Goal: Task Accomplishment & Management: Manage account settings

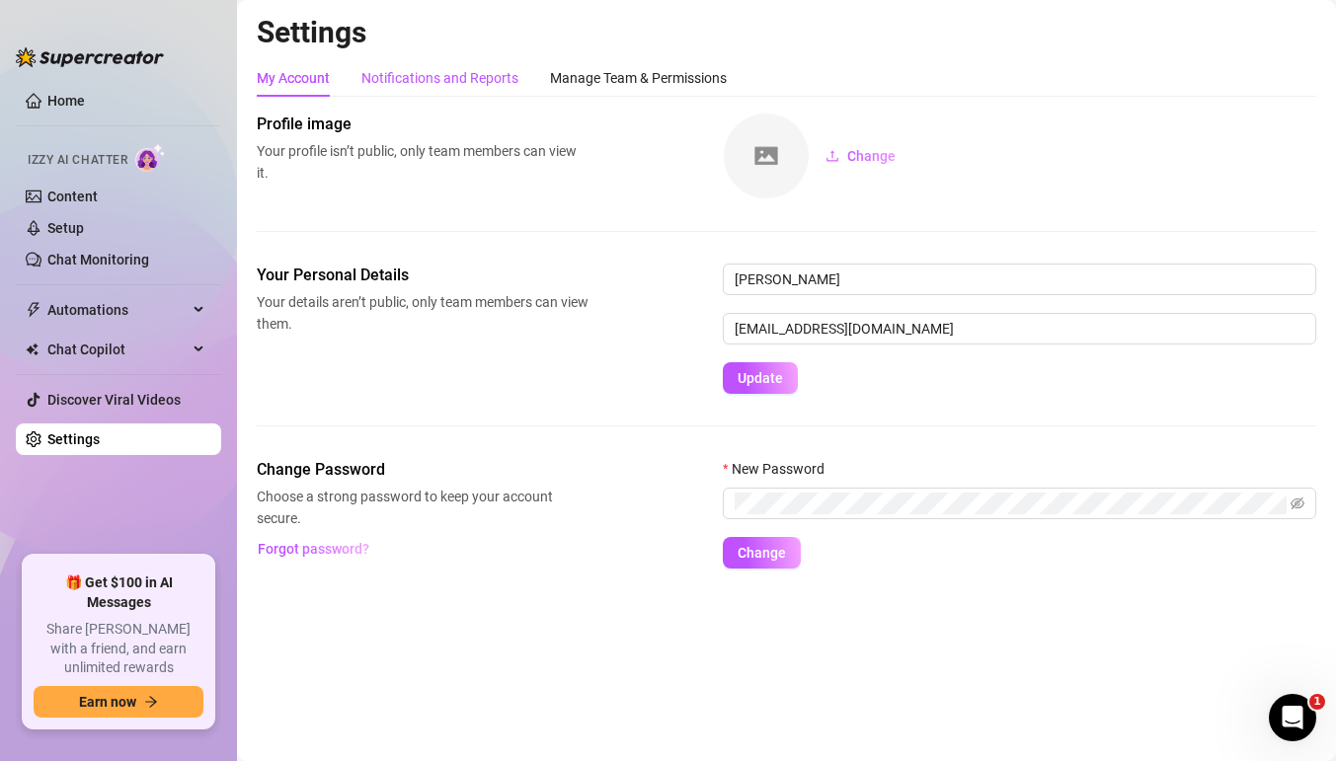
click at [434, 75] on div "Notifications and Reports" at bounding box center [439, 78] width 157 height 22
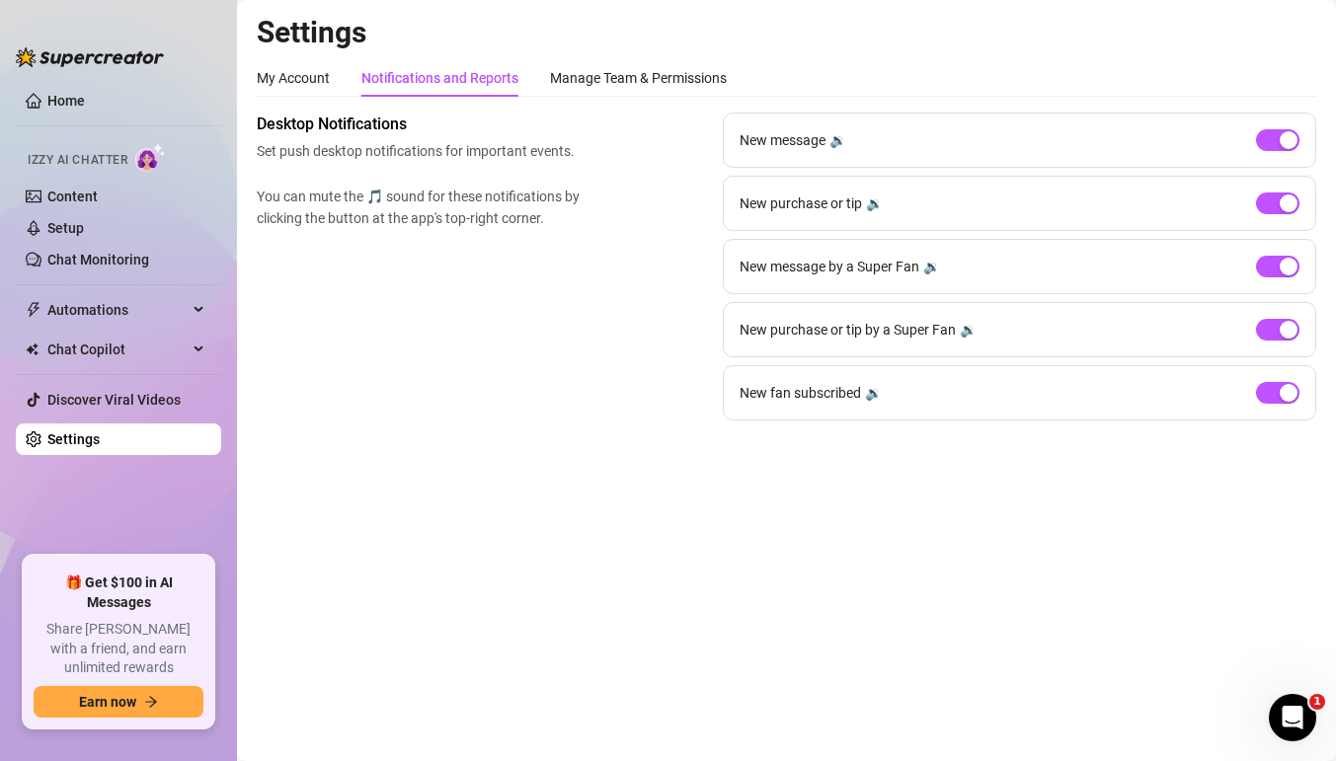
click at [614, 98] on div "My Account Notifications and Reports Manage Team & Permissions Profile image Yo…" at bounding box center [787, 239] width 1060 height 361
click at [620, 77] on div "Manage Team & Permissions" at bounding box center [638, 78] width 177 height 22
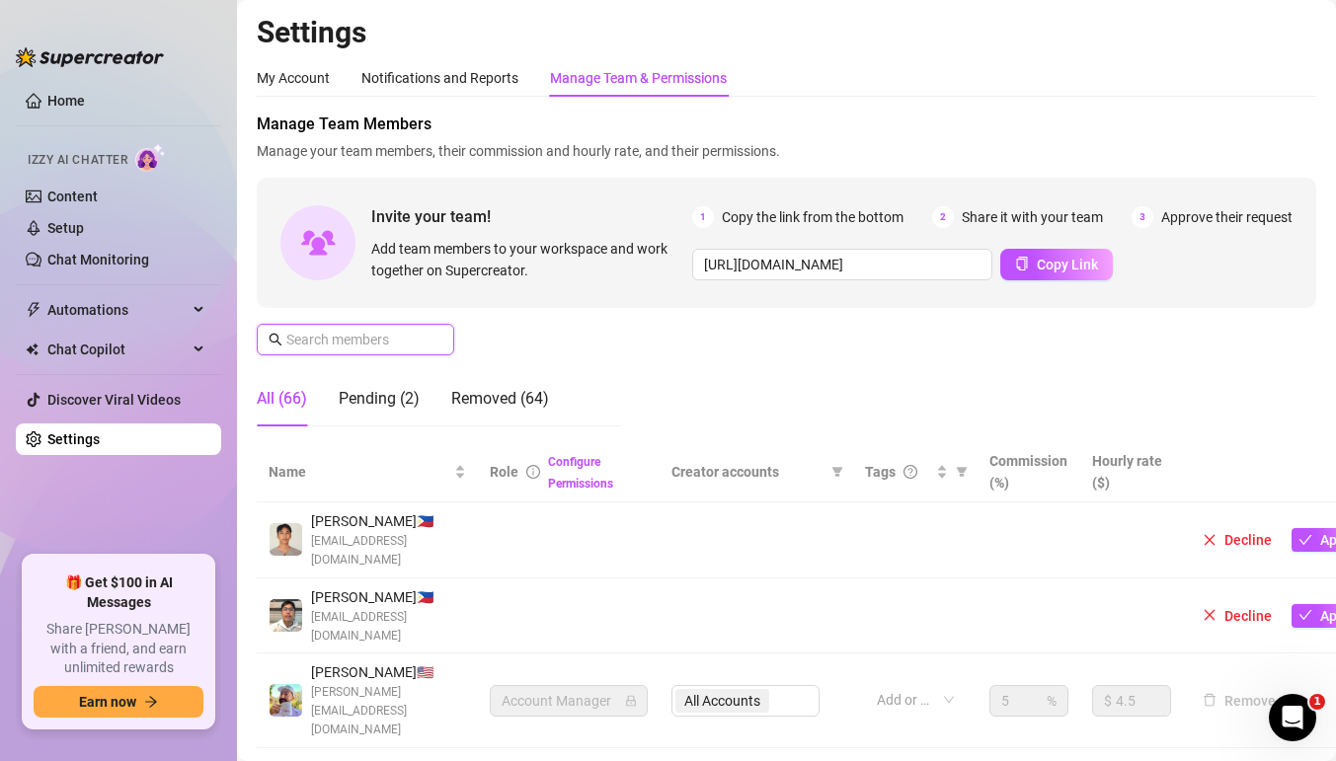
click at [382, 343] on input "text" at bounding box center [356, 340] width 140 height 22
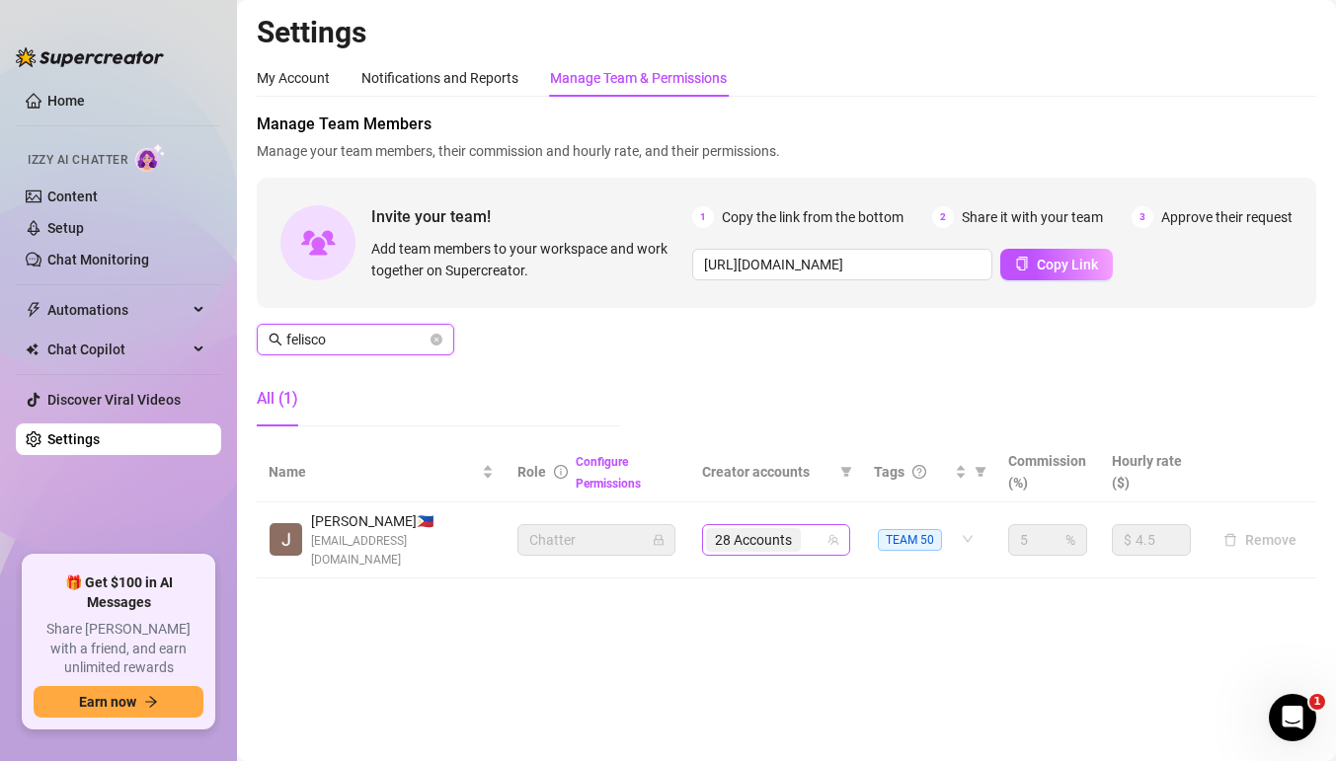
click at [814, 537] on div "28 Accounts" at bounding box center [765, 540] width 119 height 28
type input "felisco"
click at [820, 526] on div "28 Accounts" at bounding box center [765, 540] width 119 height 28
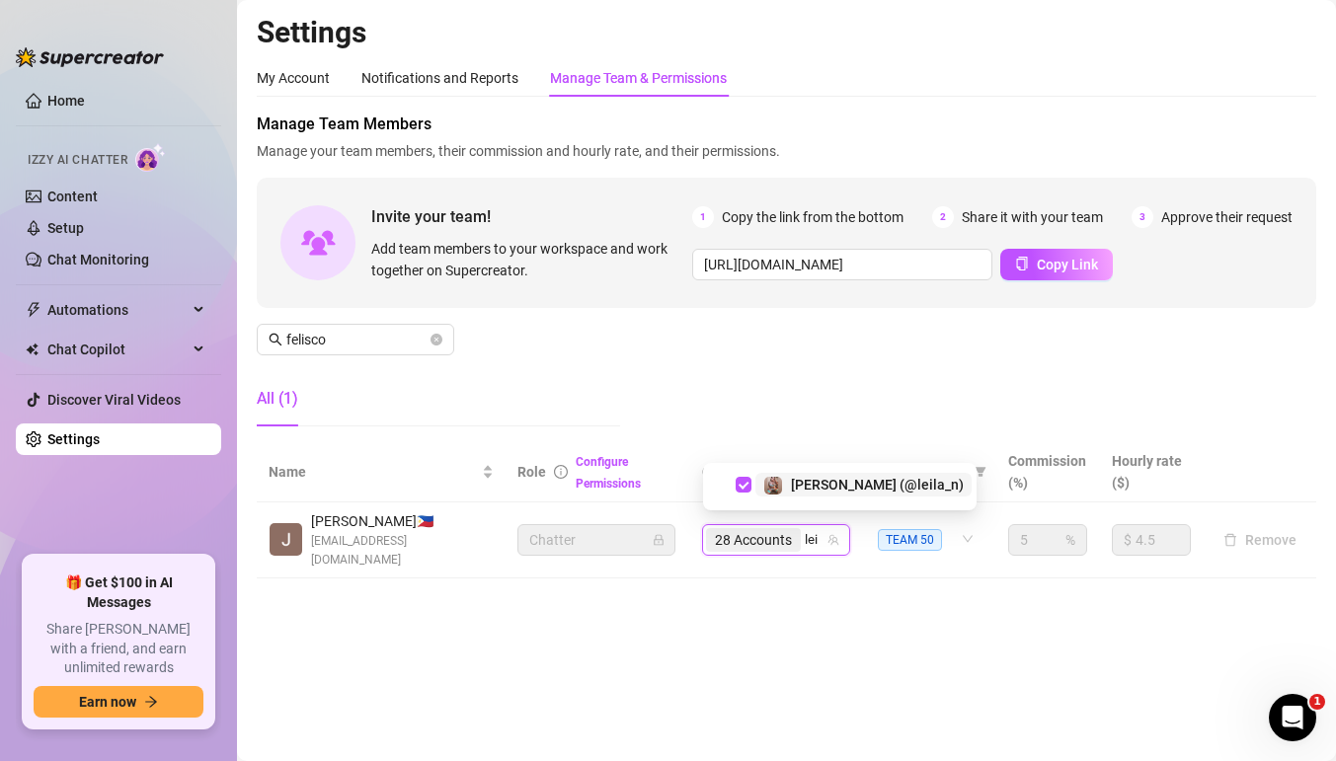
type input "leil"
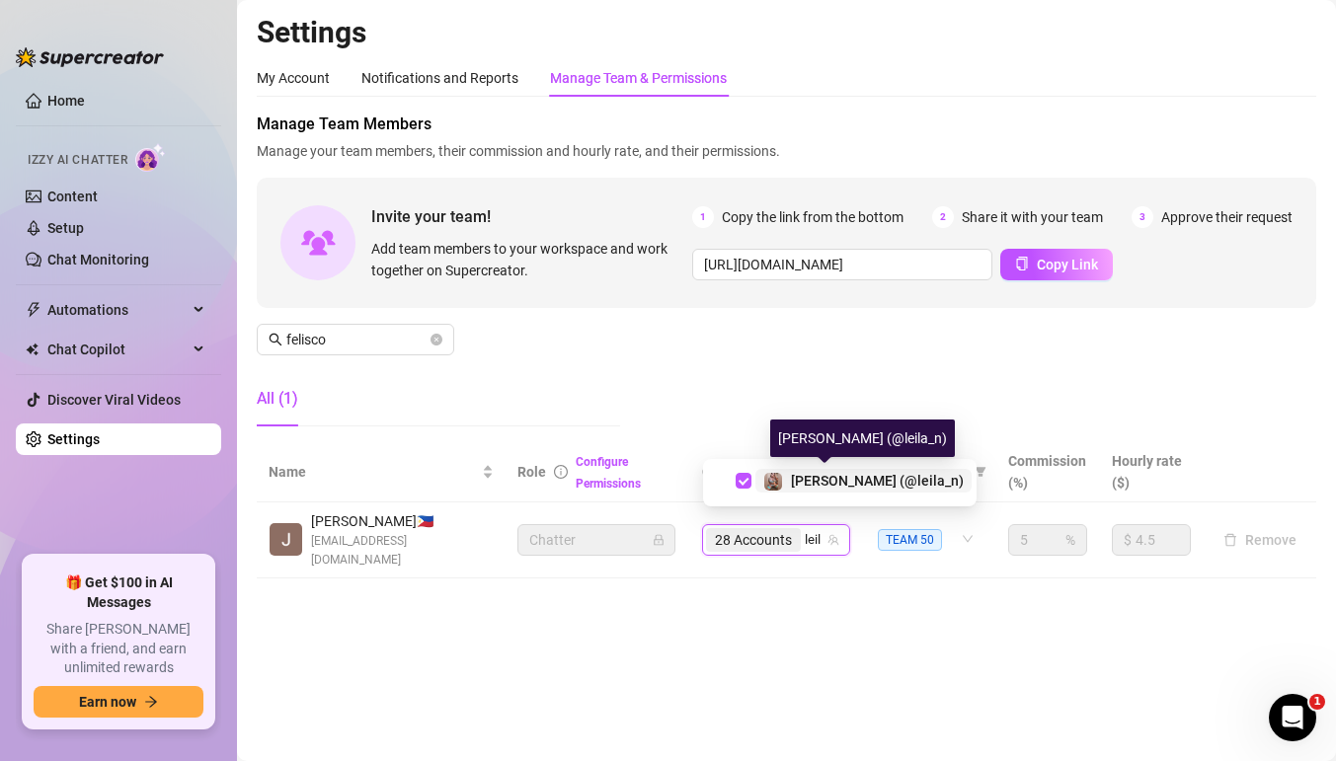
click at [789, 482] on div "[PERSON_NAME] (@leila_n)" at bounding box center [863, 481] width 200 height 24
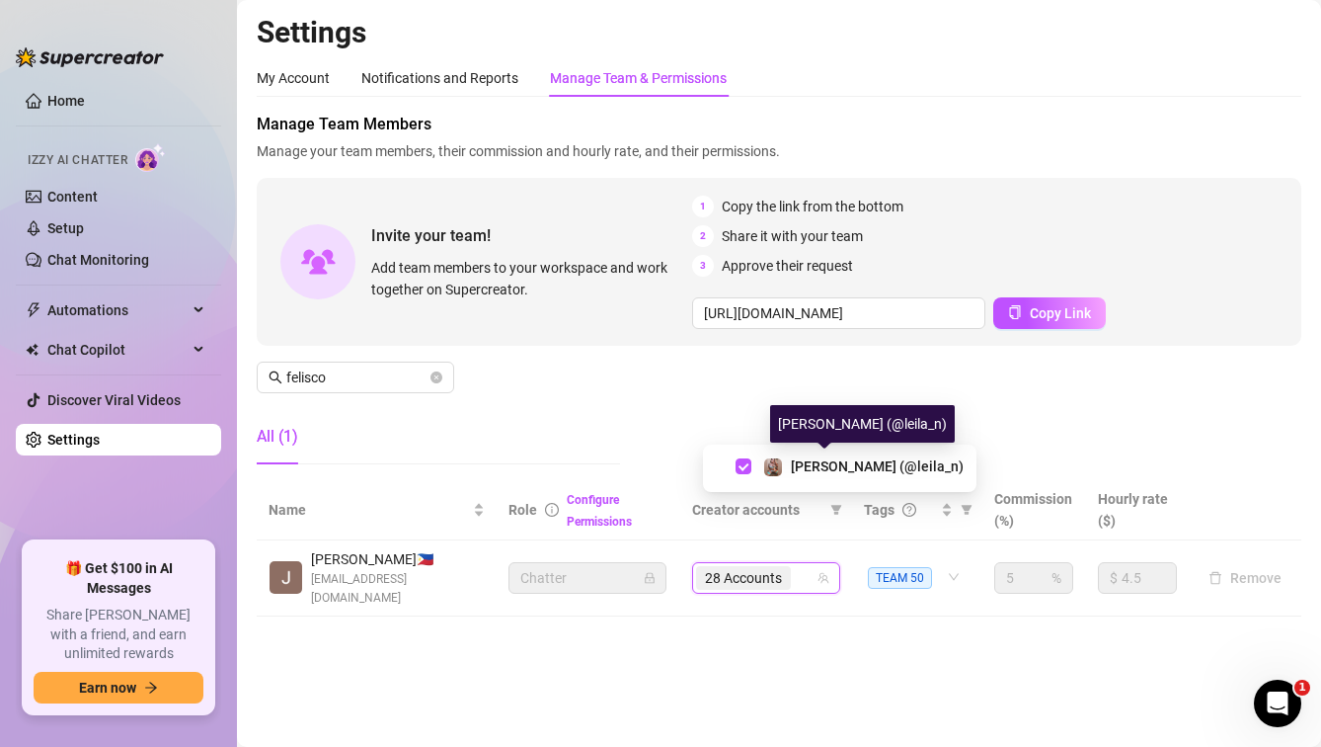
click at [816, 564] on div "28 Accounts leil" at bounding box center [755, 578] width 119 height 28
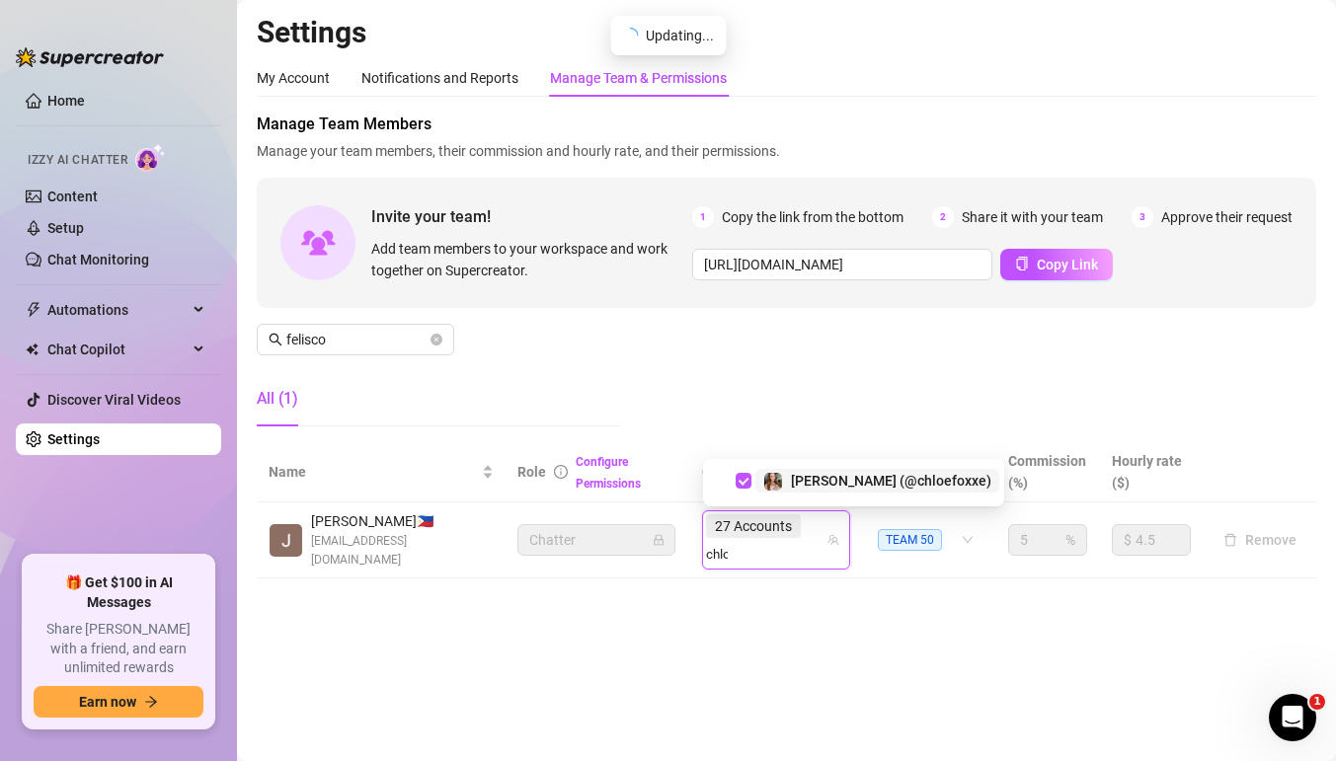
type input "chloe"
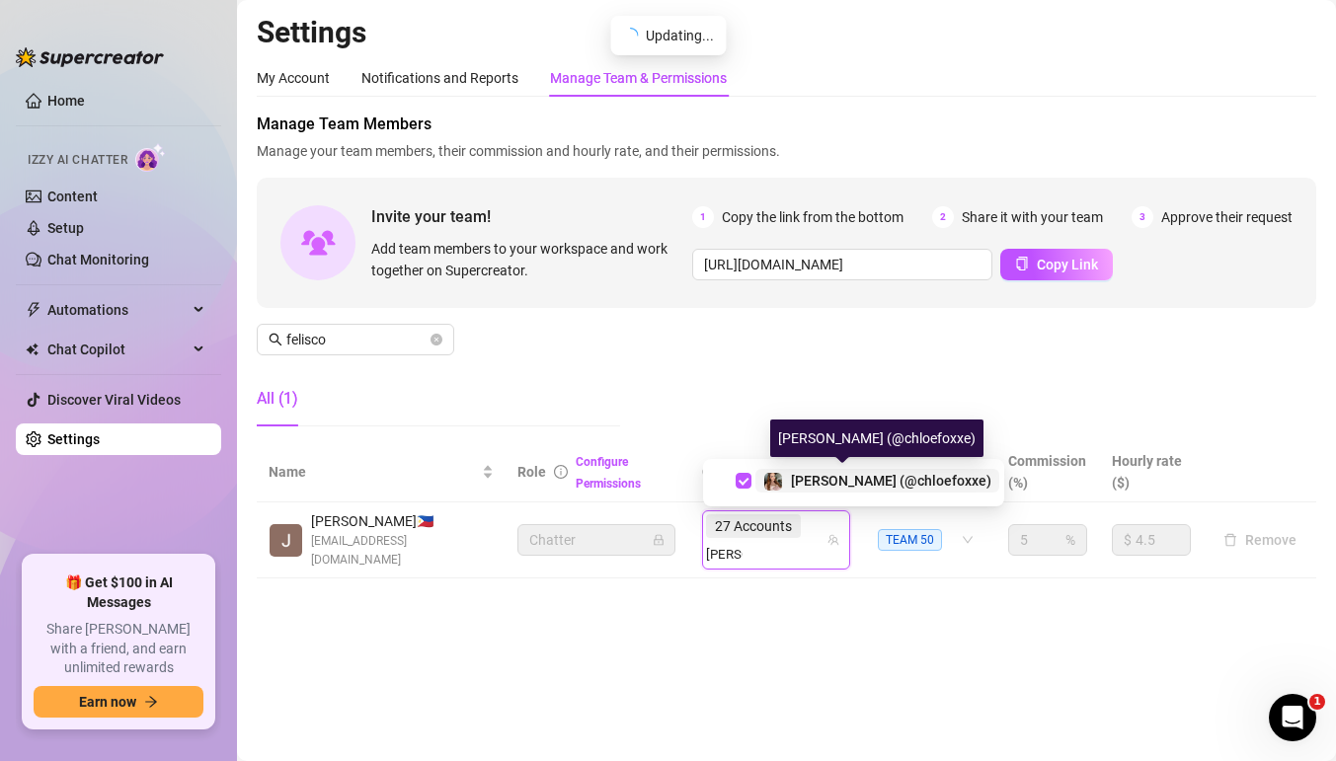
click at [812, 478] on span "[PERSON_NAME] (@chloefoxxe)" at bounding box center [891, 481] width 200 height 16
click at [821, 525] on div "27 Accounts chloe" at bounding box center [765, 540] width 119 height 55
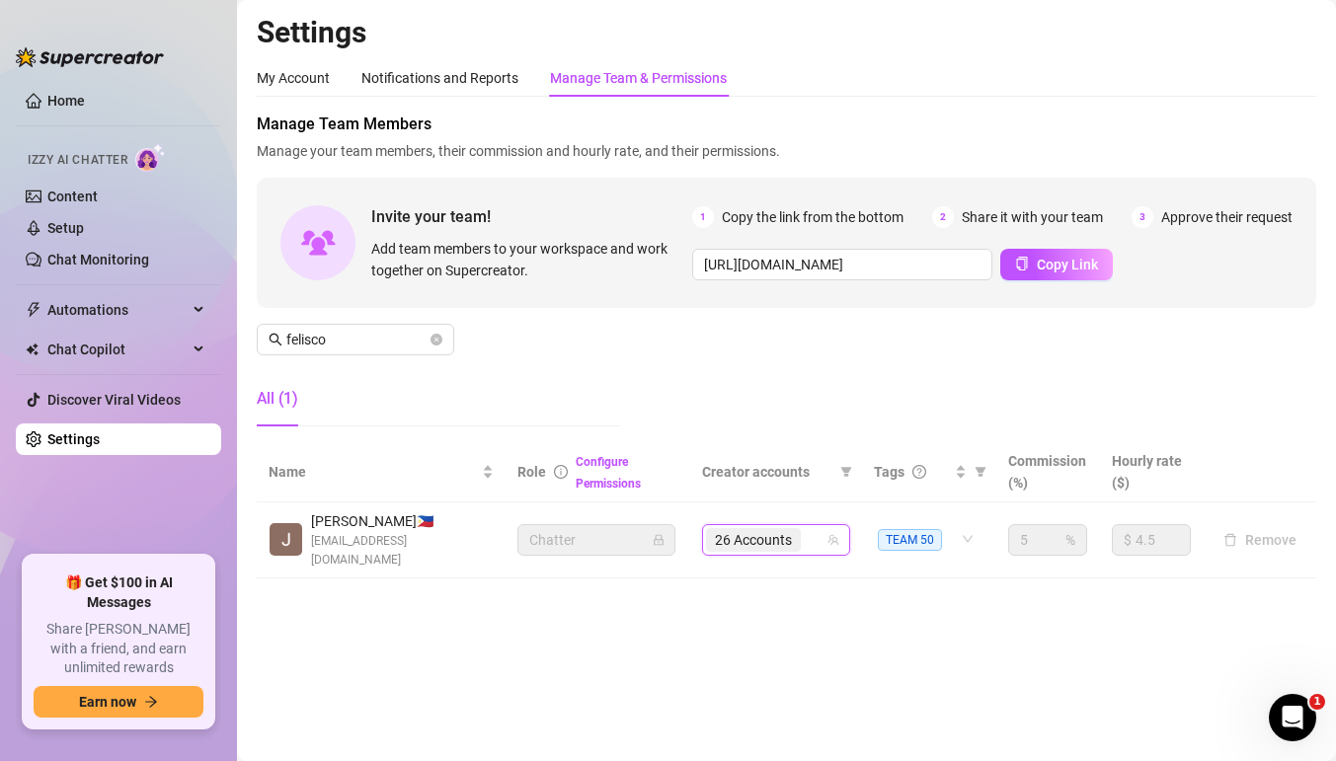
click at [821, 526] on div "26 Accounts" at bounding box center [765, 540] width 119 height 28
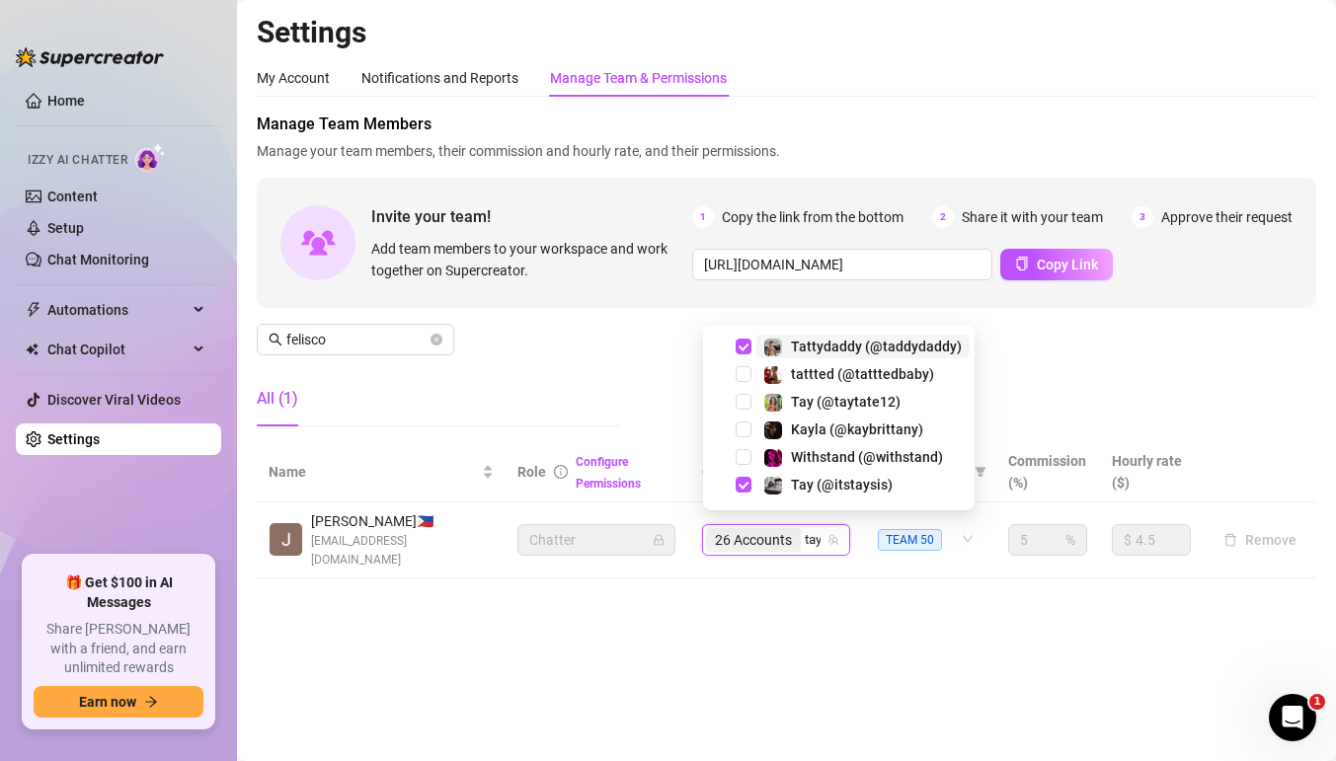
type input "tays"
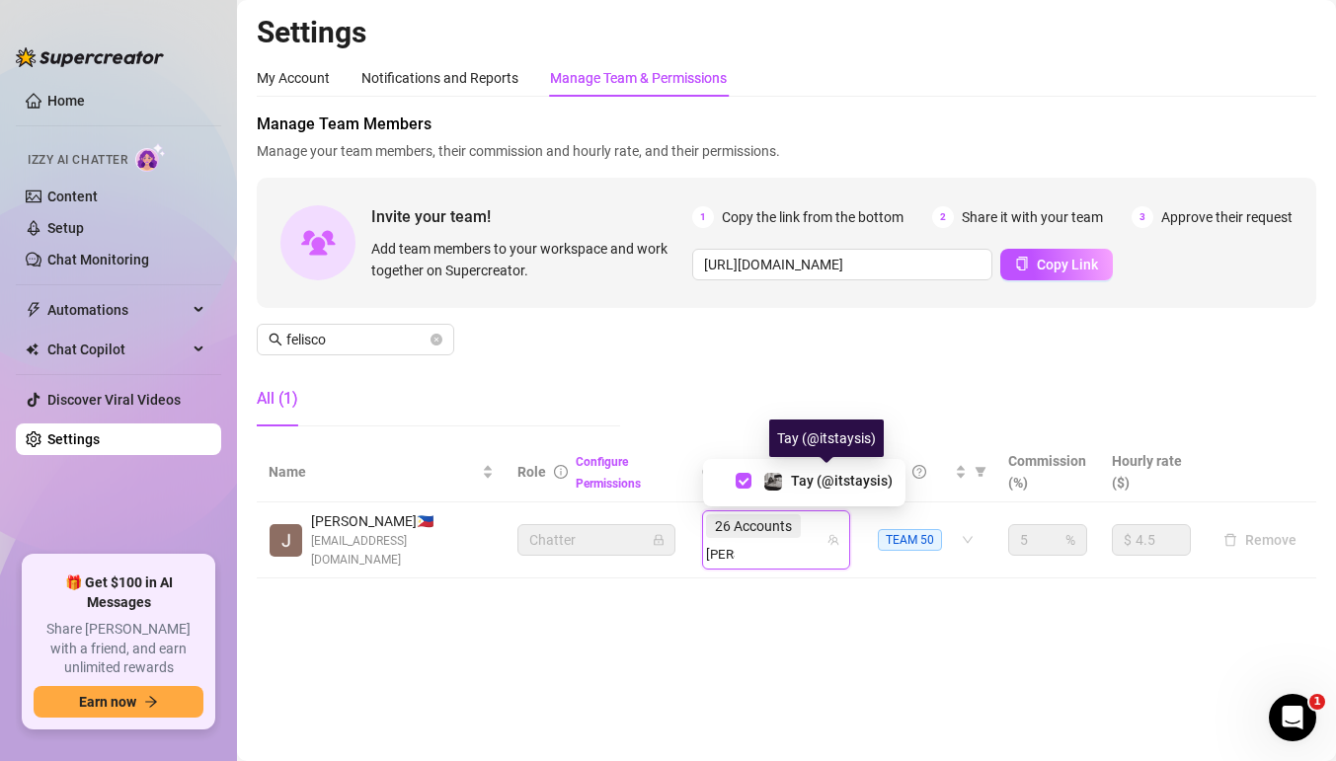
drag, startPoint x: 806, startPoint y: 479, endPoint x: 807, endPoint y: 520, distance: 41.5
click at [806, 479] on span "Tay️ (@itstaysis)" at bounding box center [842, 481] width 102 height 16
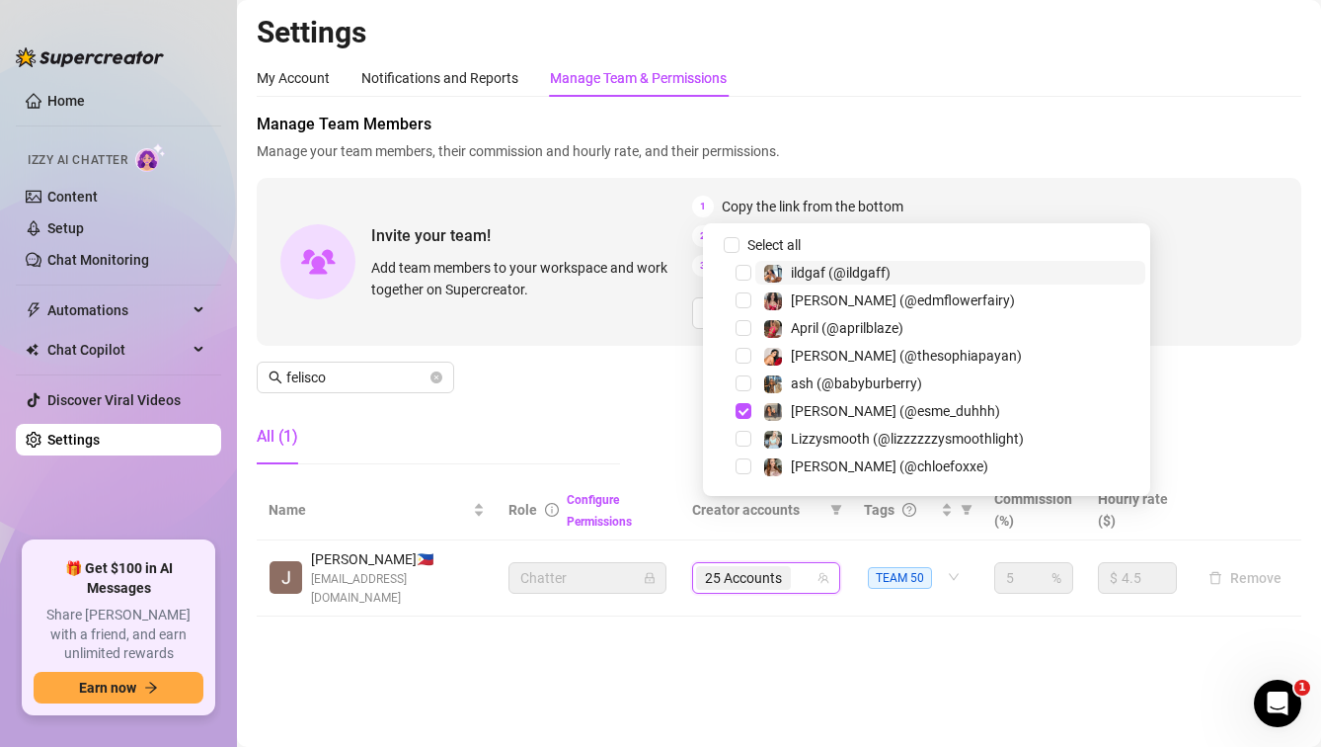
click at [810, 564] on div "25 Accounts" at bounding box center [755, 578] width 119 height 28
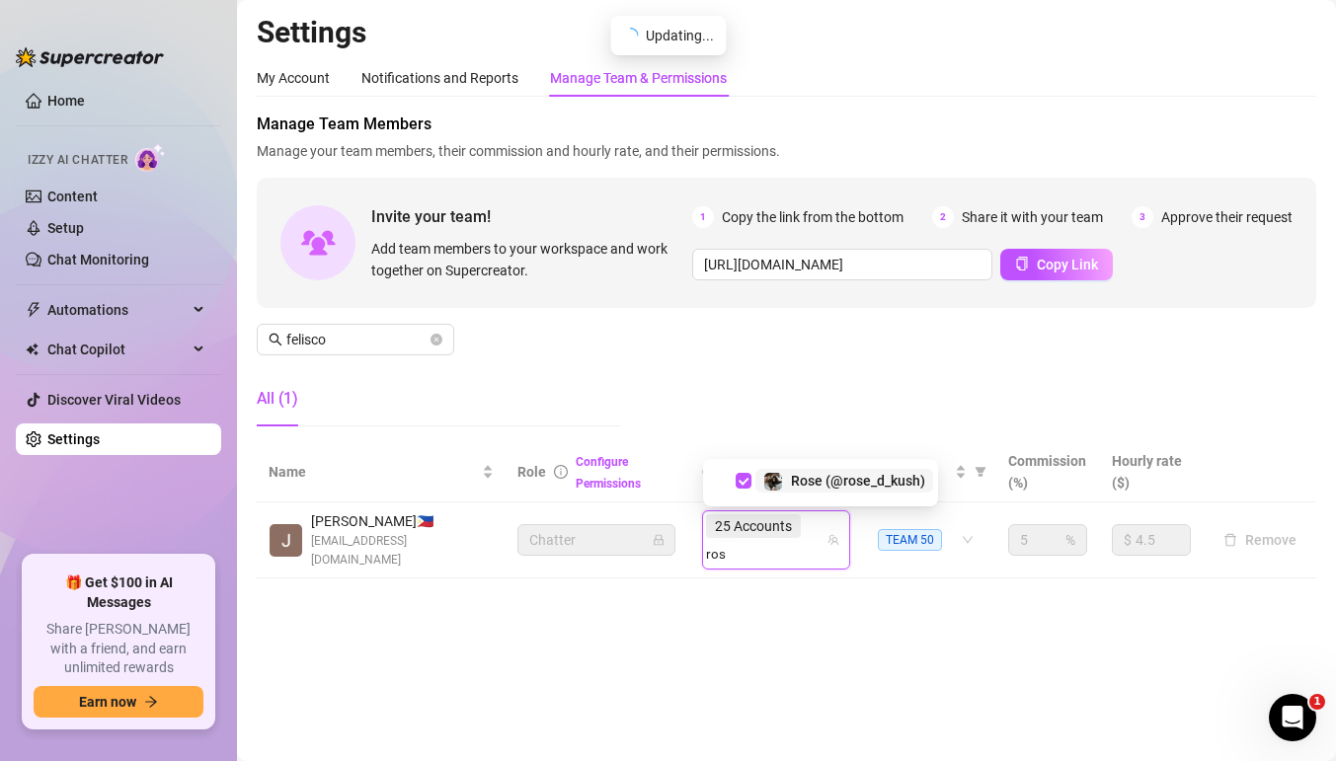
type input "rose"
click at [786, 473] on div "Rose (@rose_d_kush)" at bounding box center [844, 481] width 162 height 24
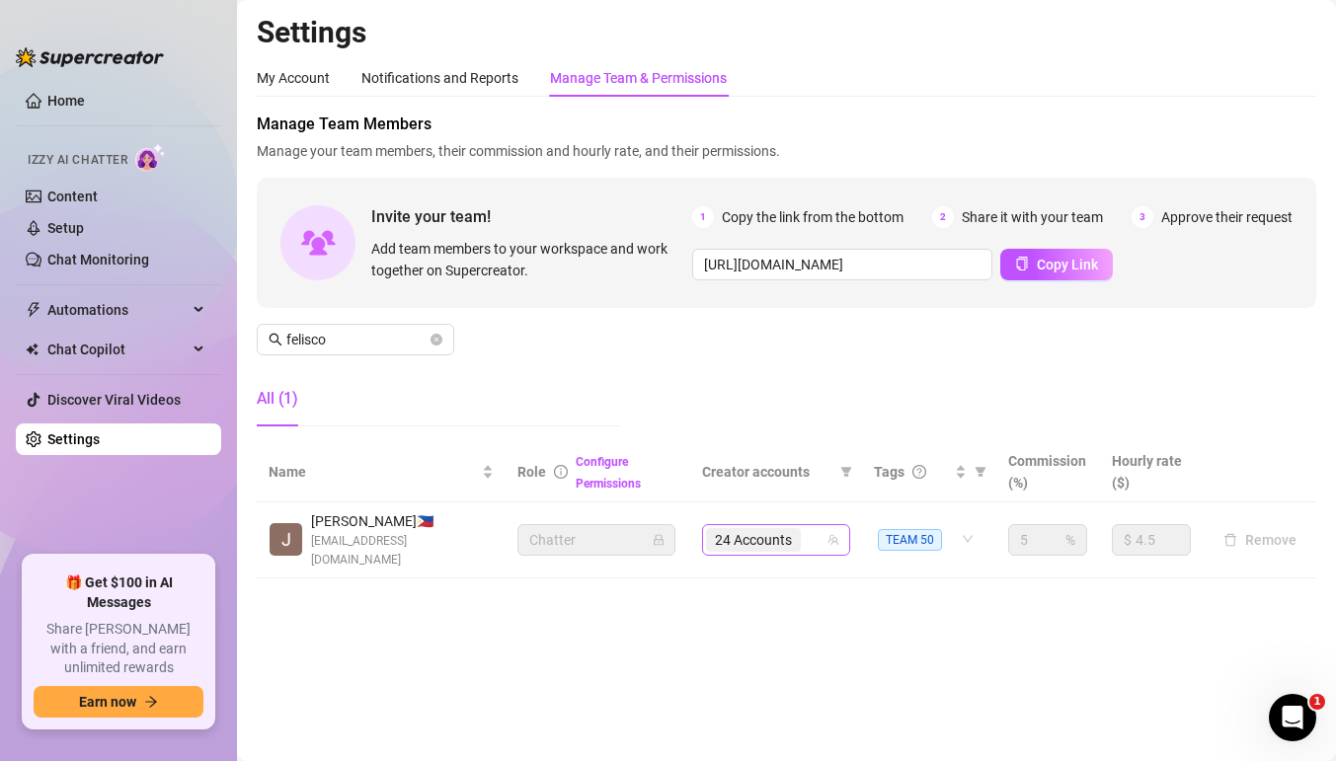
click at [822, 531] on div "24 Accounts" at bounding box center [765, 540] width 119 height 28
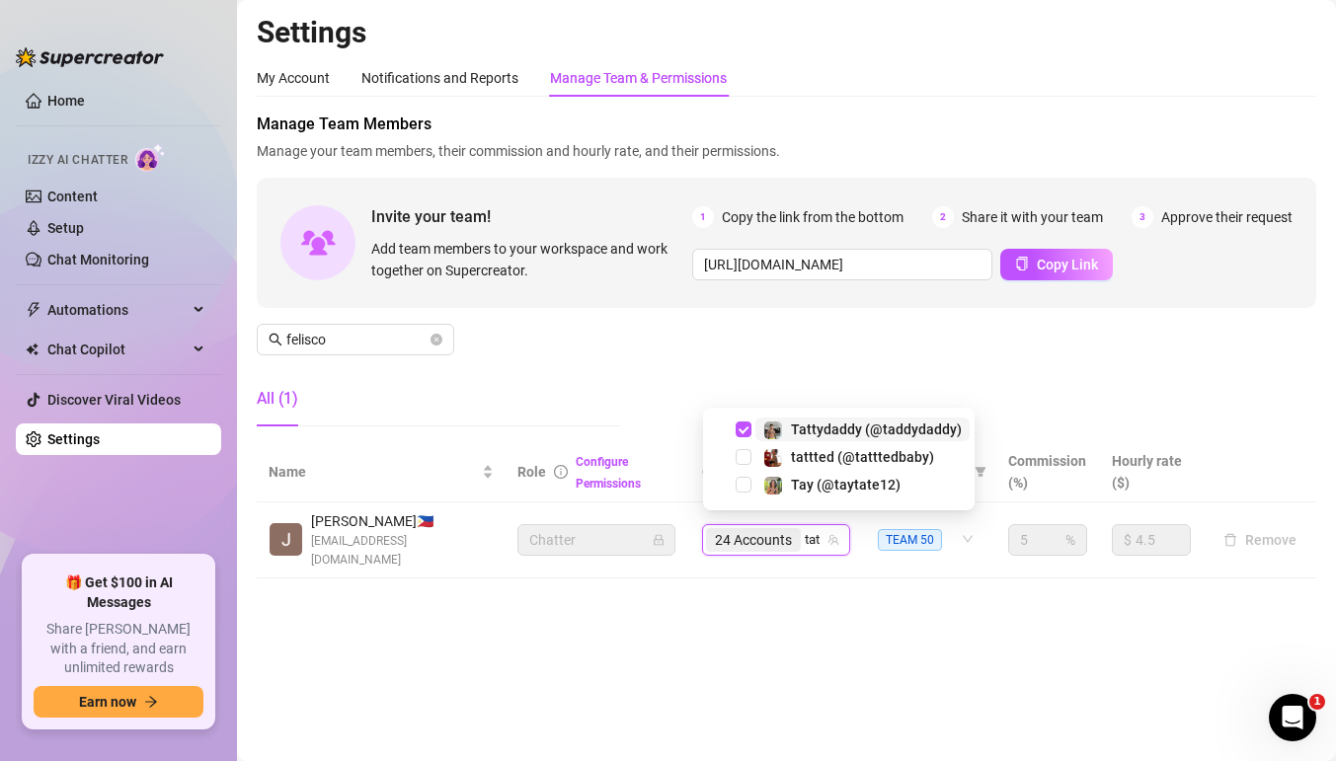
type input "tatt"
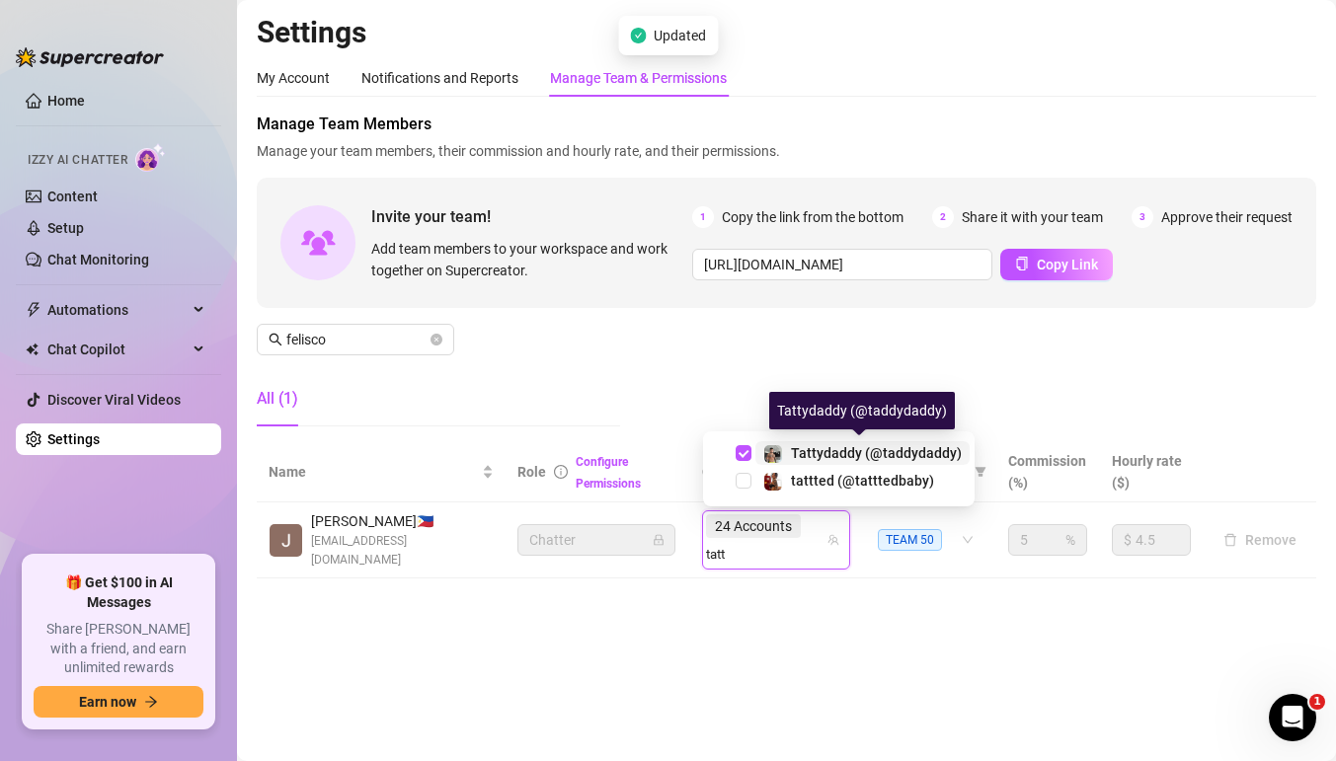
click at [818, 452] on span "Tattydaddy (@taddydaddy)" at bounding box center [876, 453] width 171 height 16
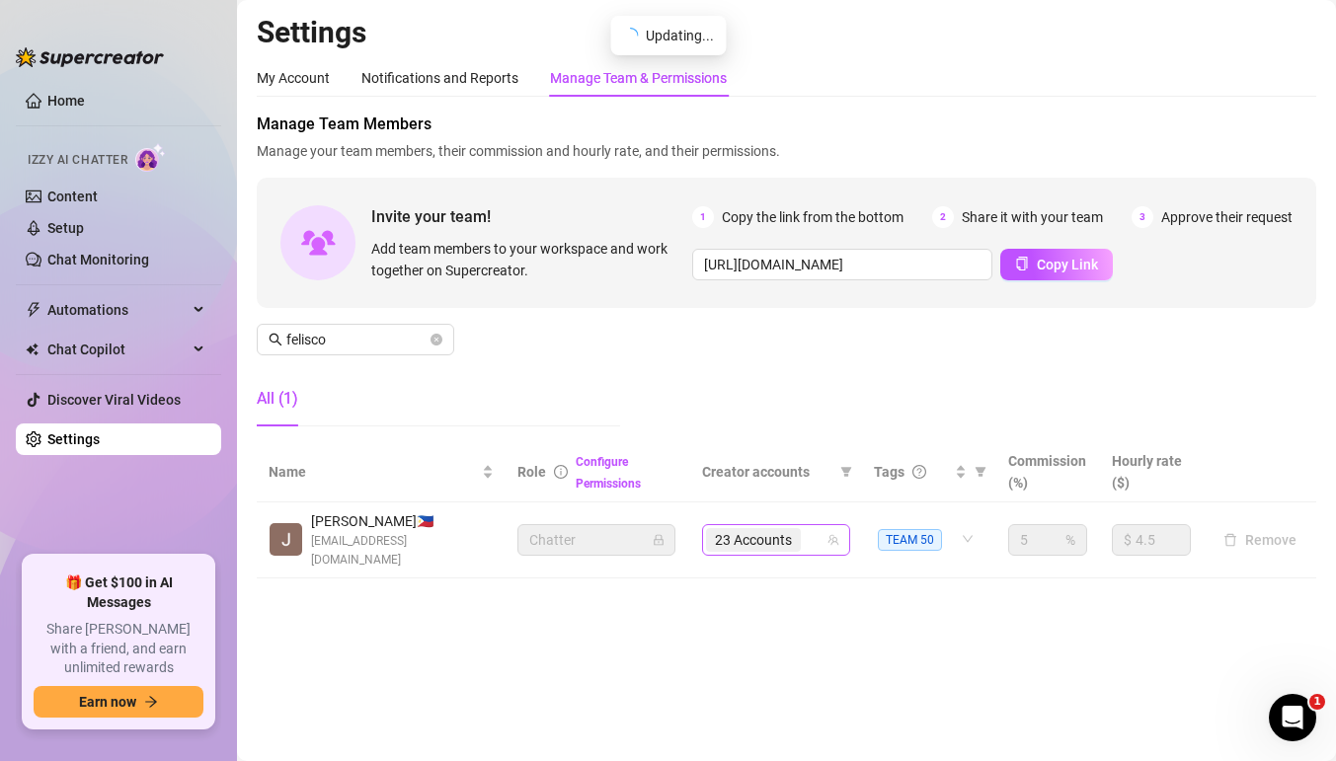
click at [827, 531] on div "23 Accounts" at bounding box center [776, 540] width 148 height 32
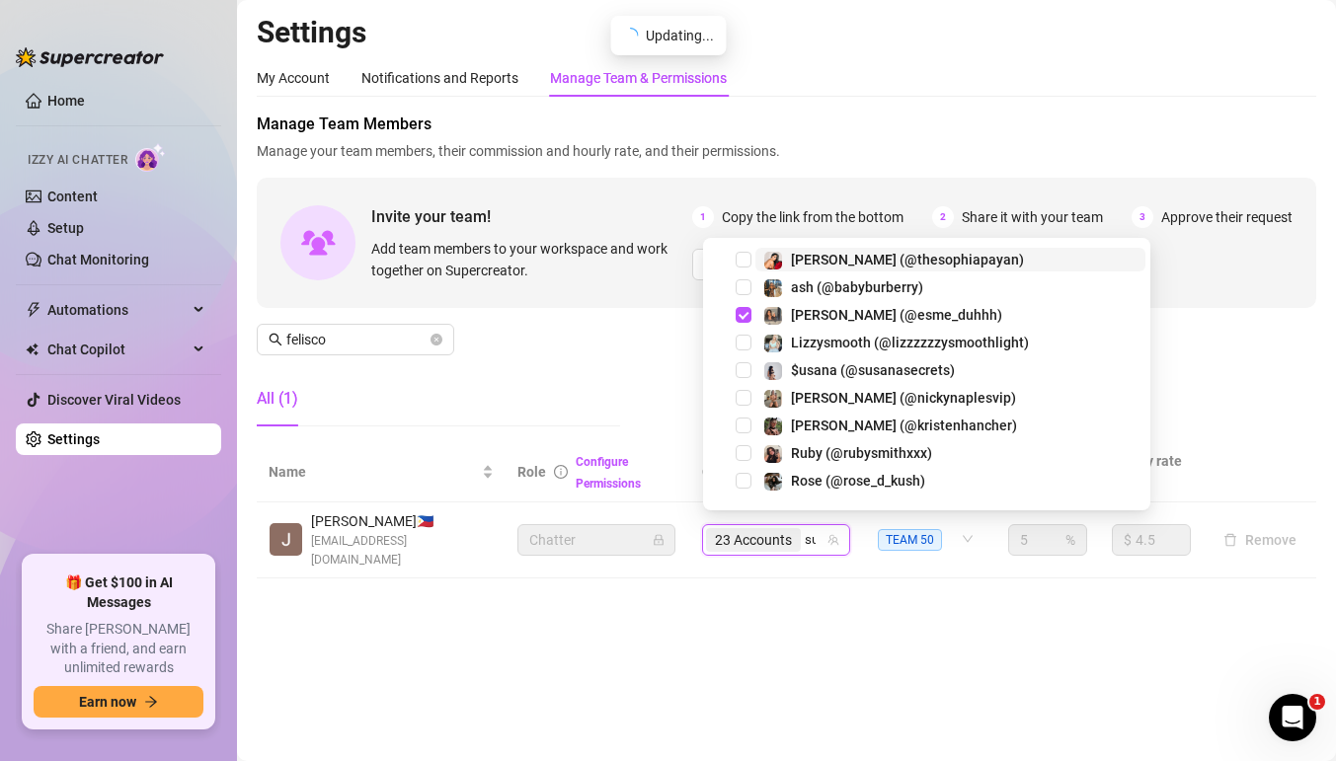
type input "sub"
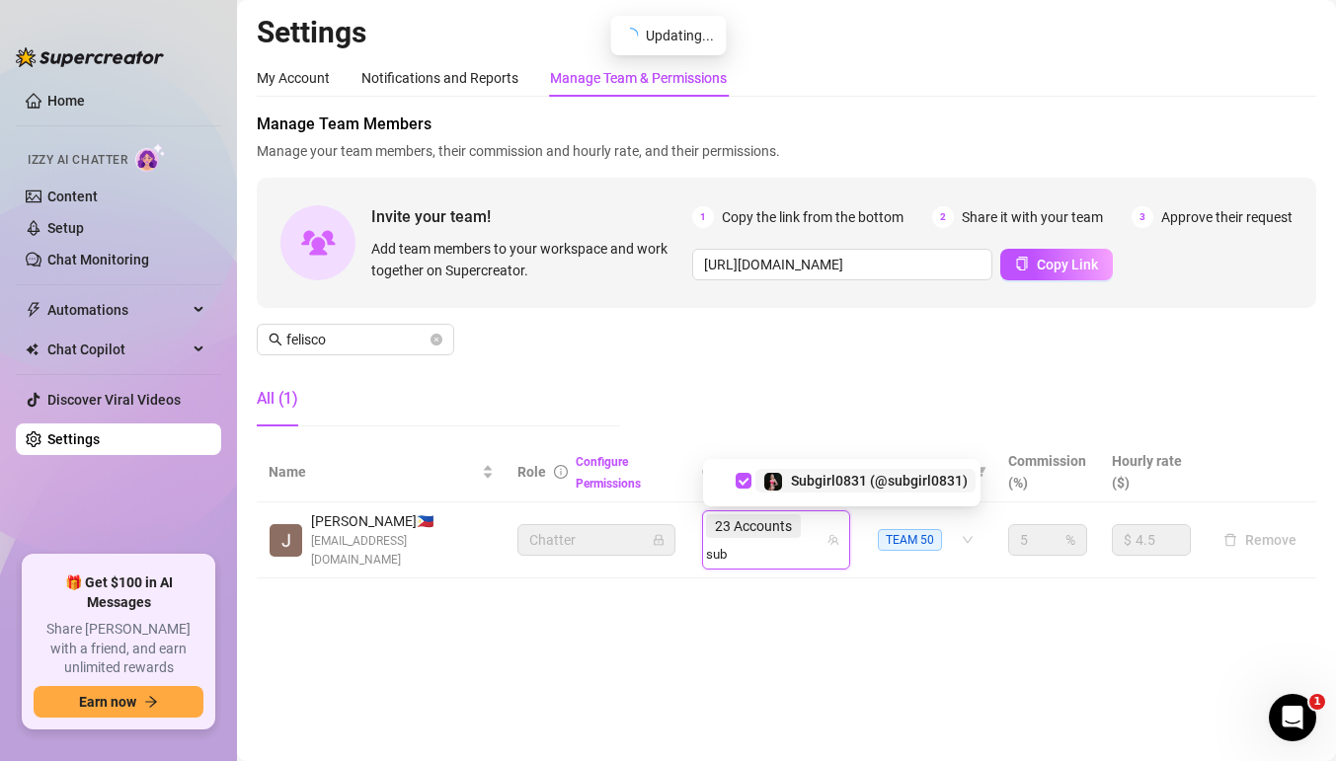
click at [854, 475] on span "Subgirl0831 (@subgirl0831)" at bounding box center [879, 481] width 177 height 16
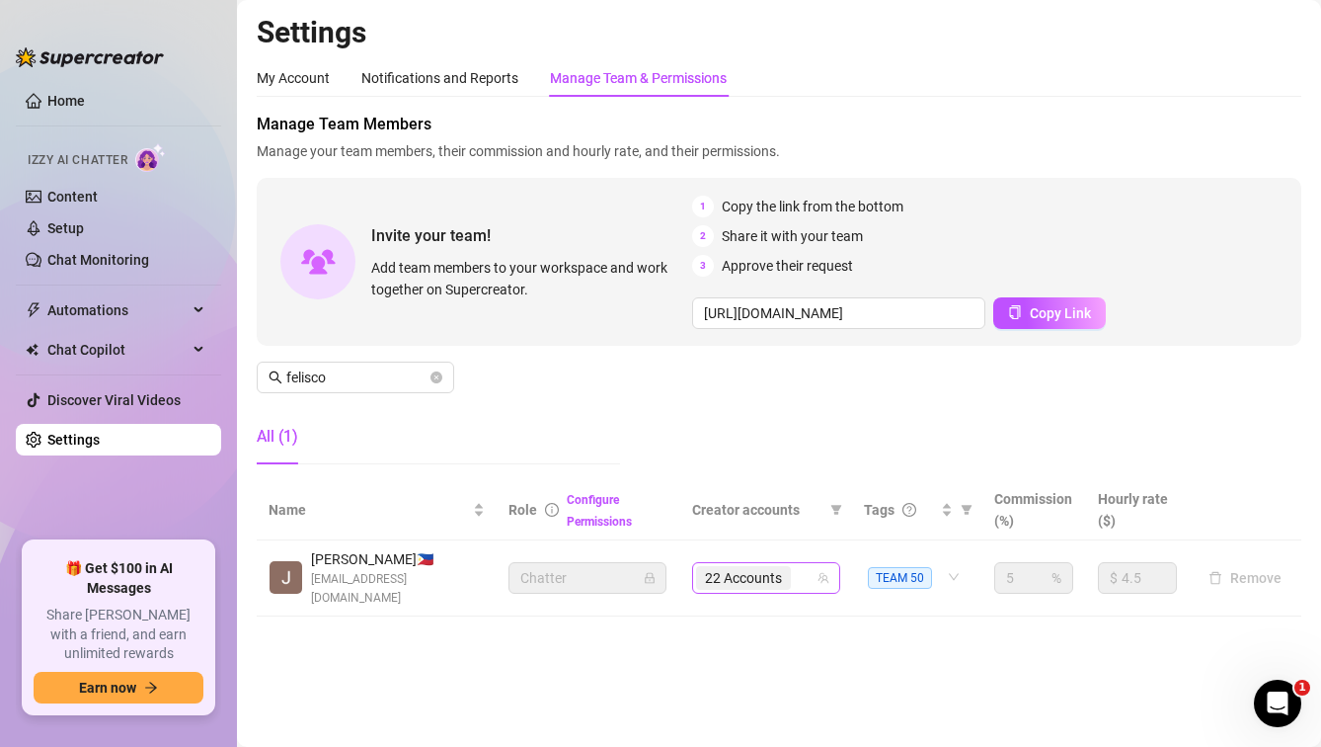
click at [816, 564] on div "22 Accounts" at bounding box center [755, 578] width 119 height 28
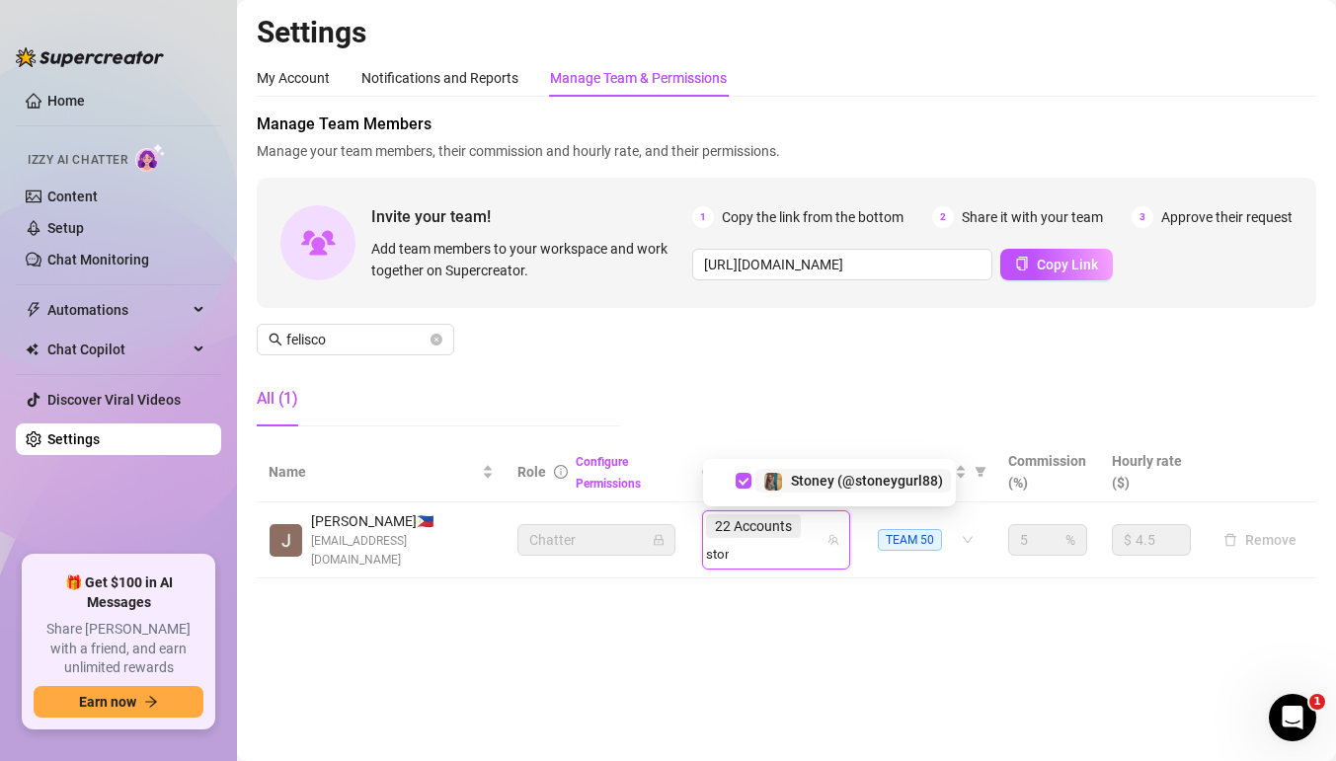
type input "stone"
click at [797, 481] on span "Stoney (@stoneygurl88)" at bounding box center [867, 481] width 152 height 16
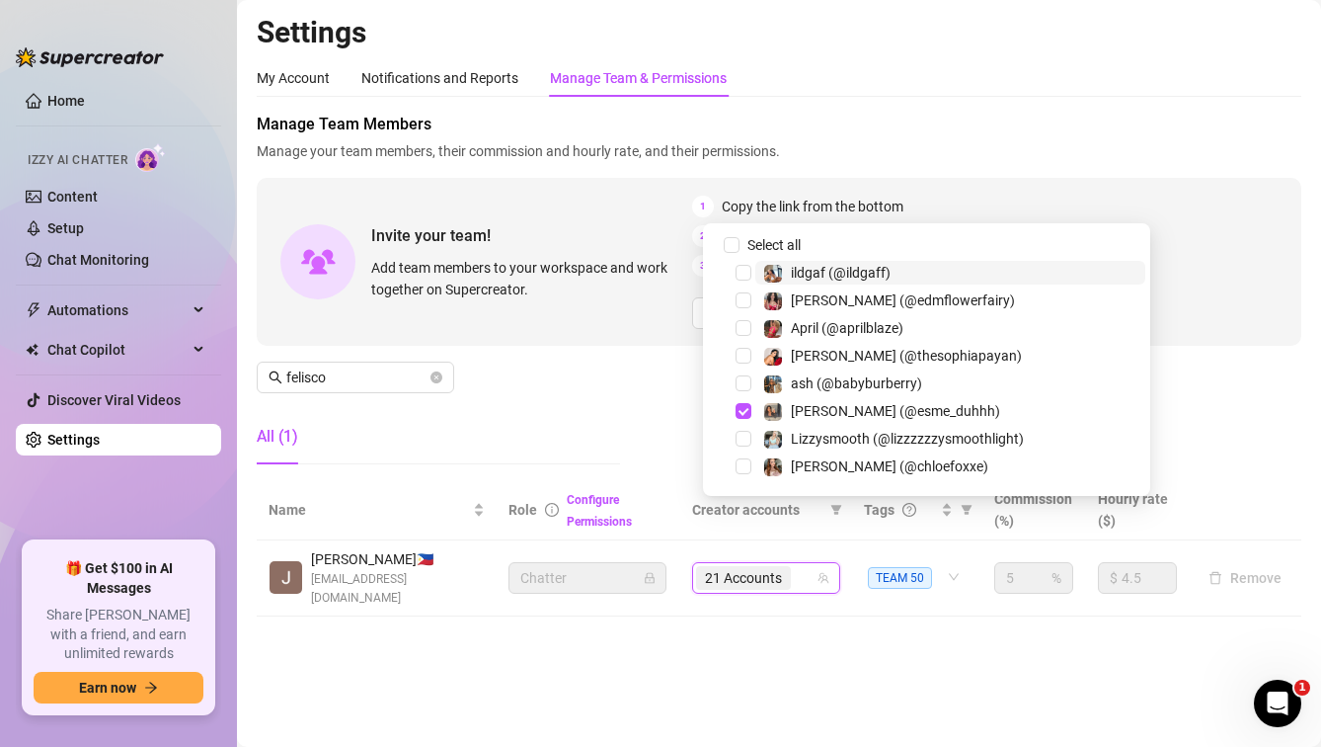
click at [813, 564] on div "21 Accounts" at bounding box center [755, 578] width 119 height 28
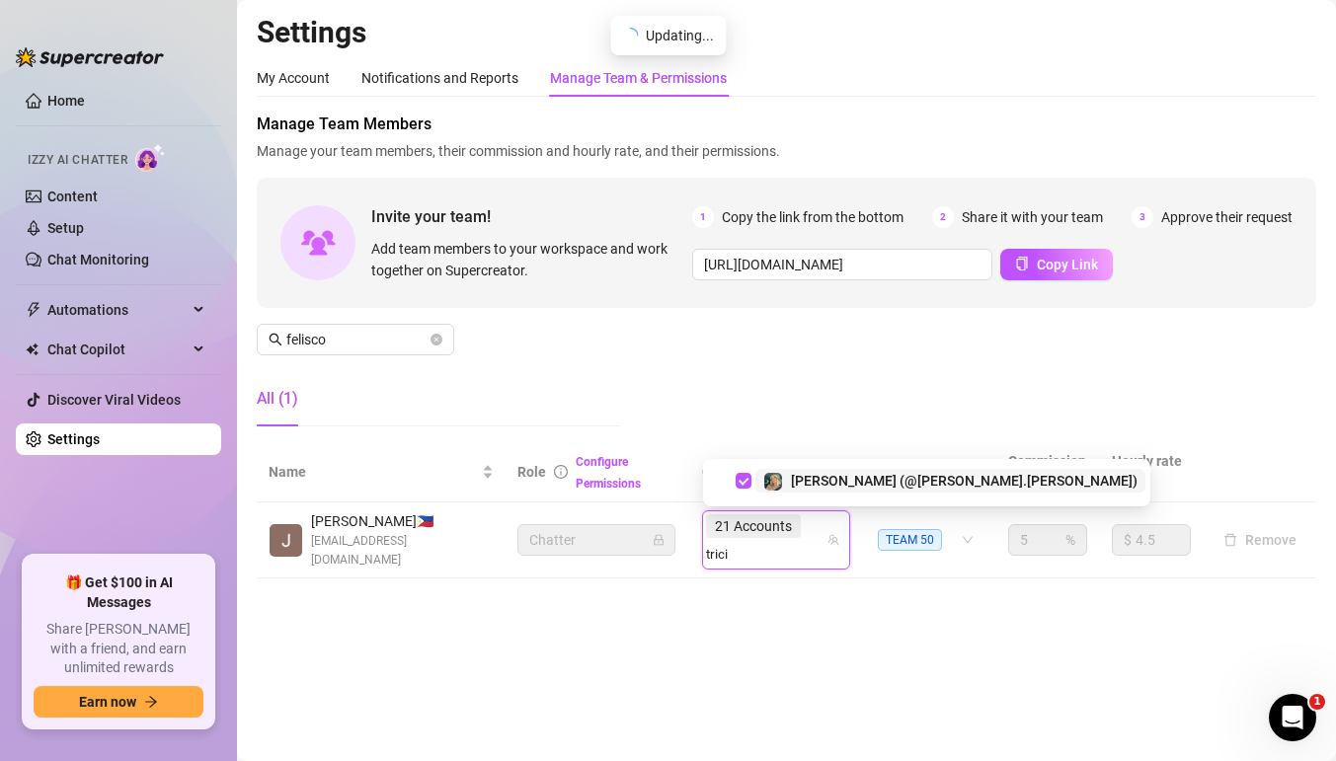
type input "tricia"
click at [743, 479] on span "Select tree node" at bounding box center [744, 481] width 16 height 16
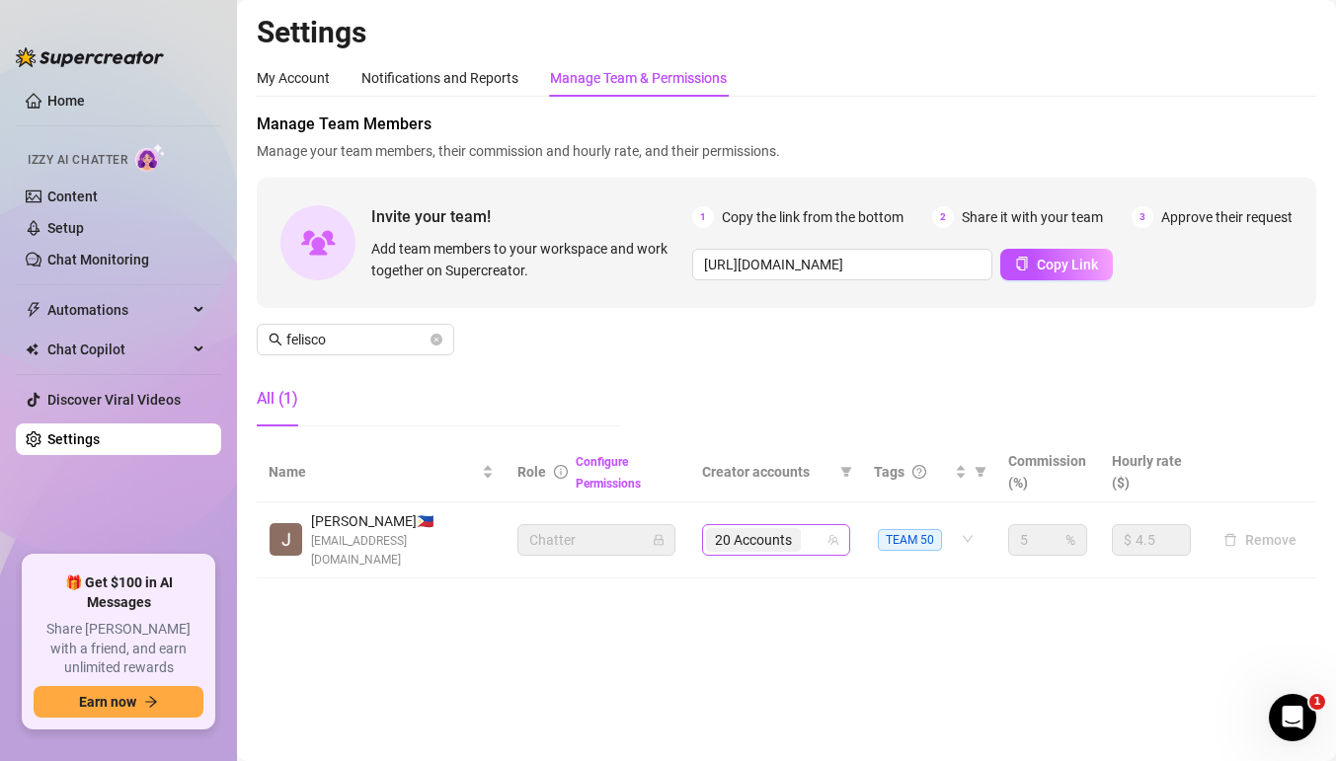
click at [823, 530] on div "20 Accounts" at bounding box center [765, 540] width 119 height 28
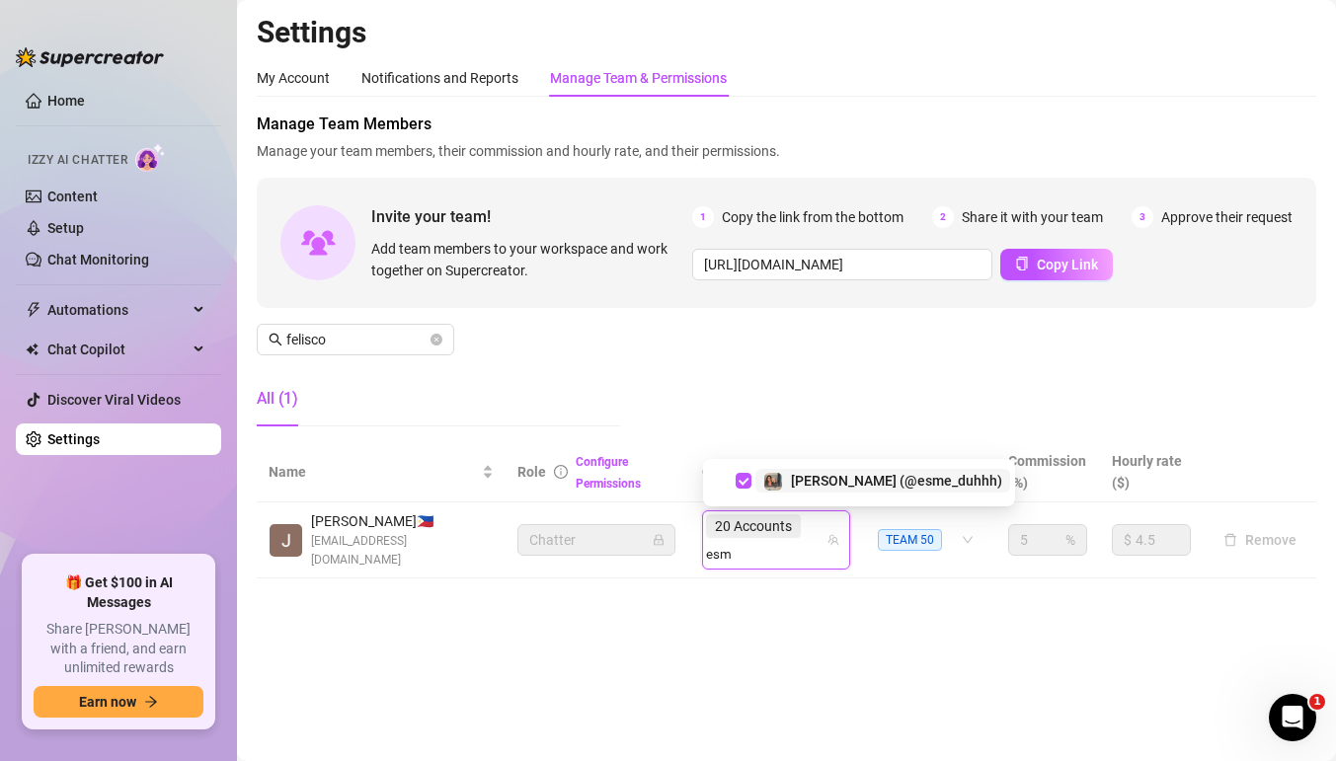
type input "esme"
click at [747, 479] on span "Select tree node" at bounding box center [744, 481] width 16 height 16
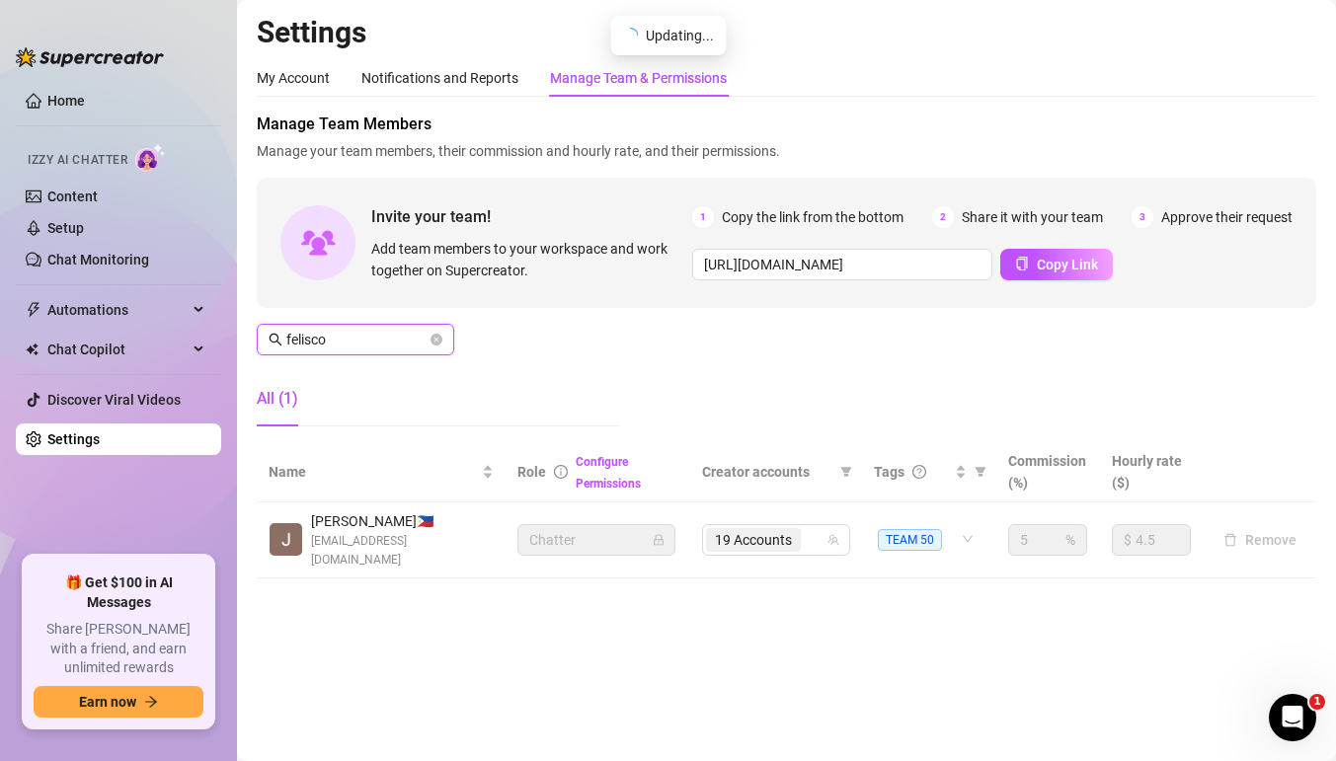
click at [360, 346] on input "felisco" at bounding box center [356, 340] width 140 height 22
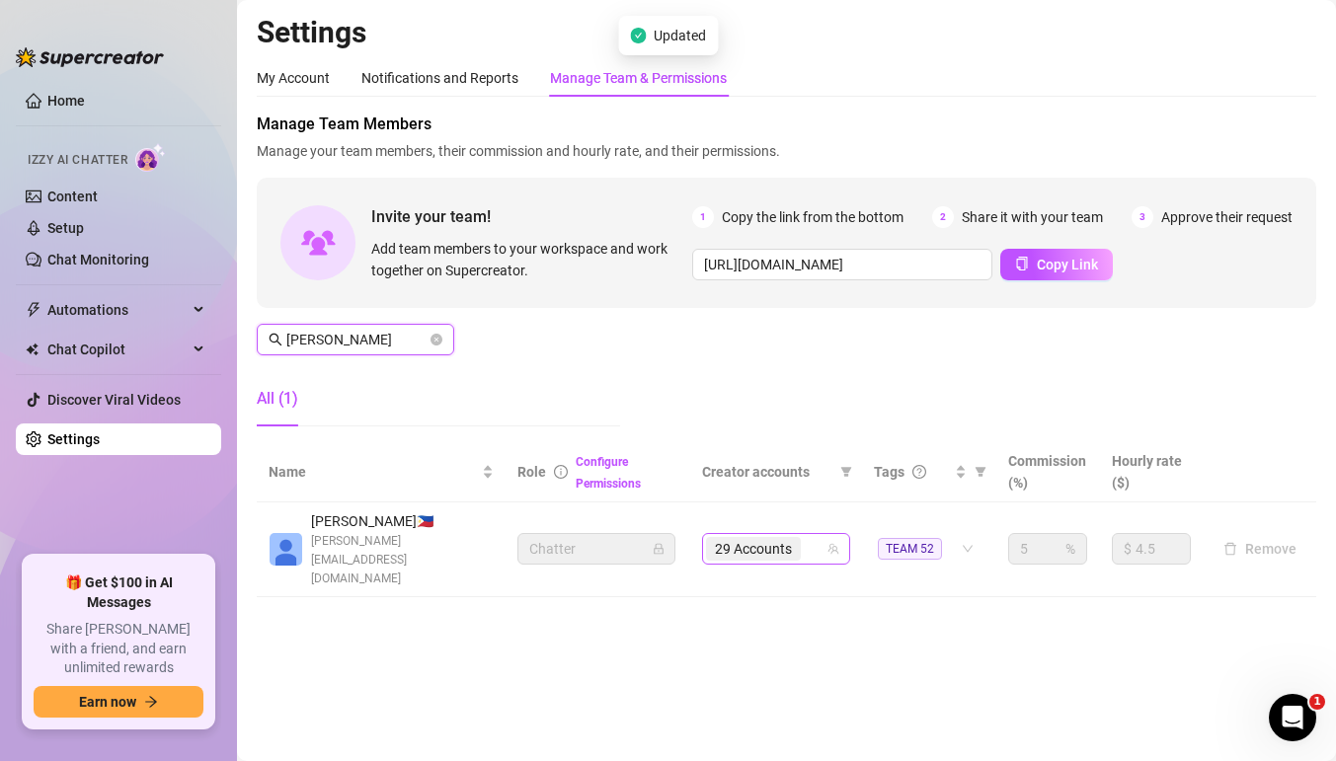
click at [813, 535] on div "29 Accounts" at bounding box center [765, 549] width 119 height 28
type input "katrina"
click at [822, 535] on div "29 Accounts" at bounding box center [765, 549] width 119 height 28
type input "ild"
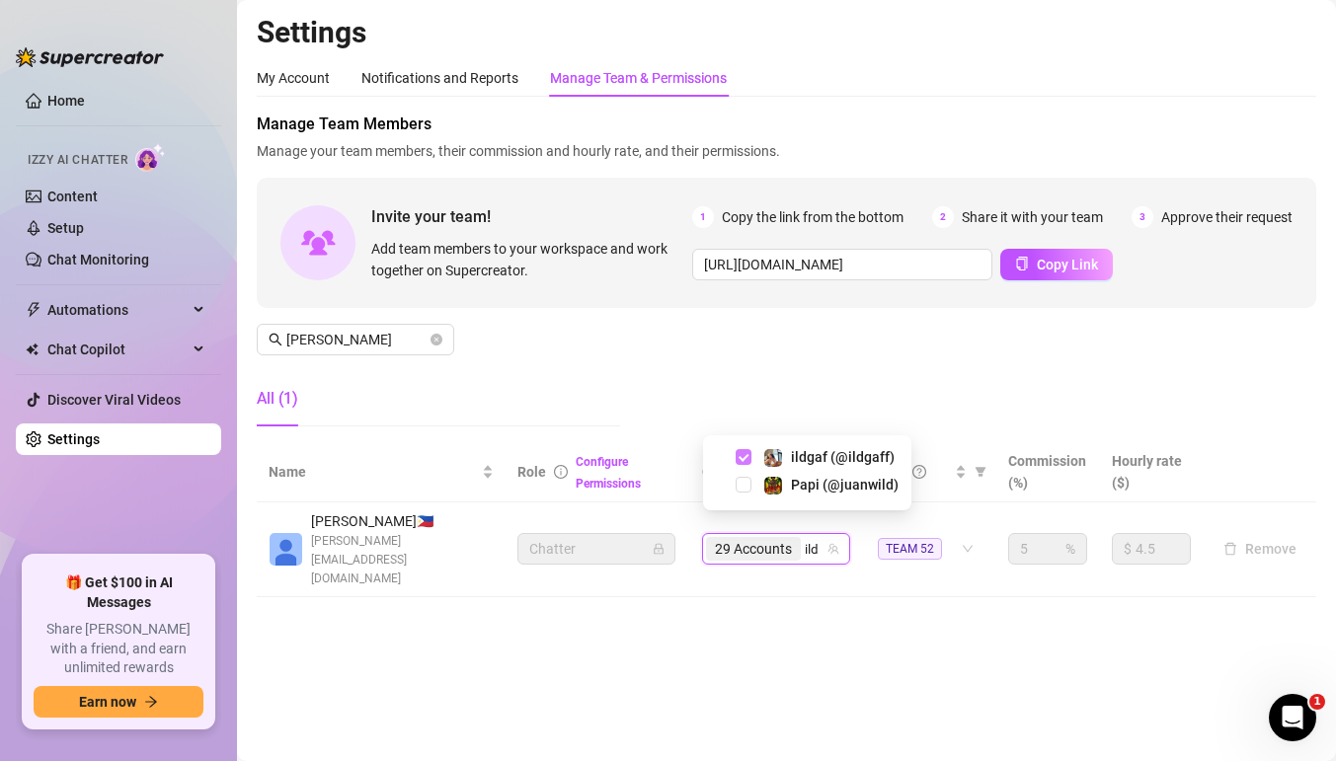
click at [746, 459] on span "Select tree node" at bounding box center [744, 457] width 16 height 16
click at [816, 535] on div "29 Accounts ild" at bounding box center [765, 549] width 119 height 28
type input "bab"
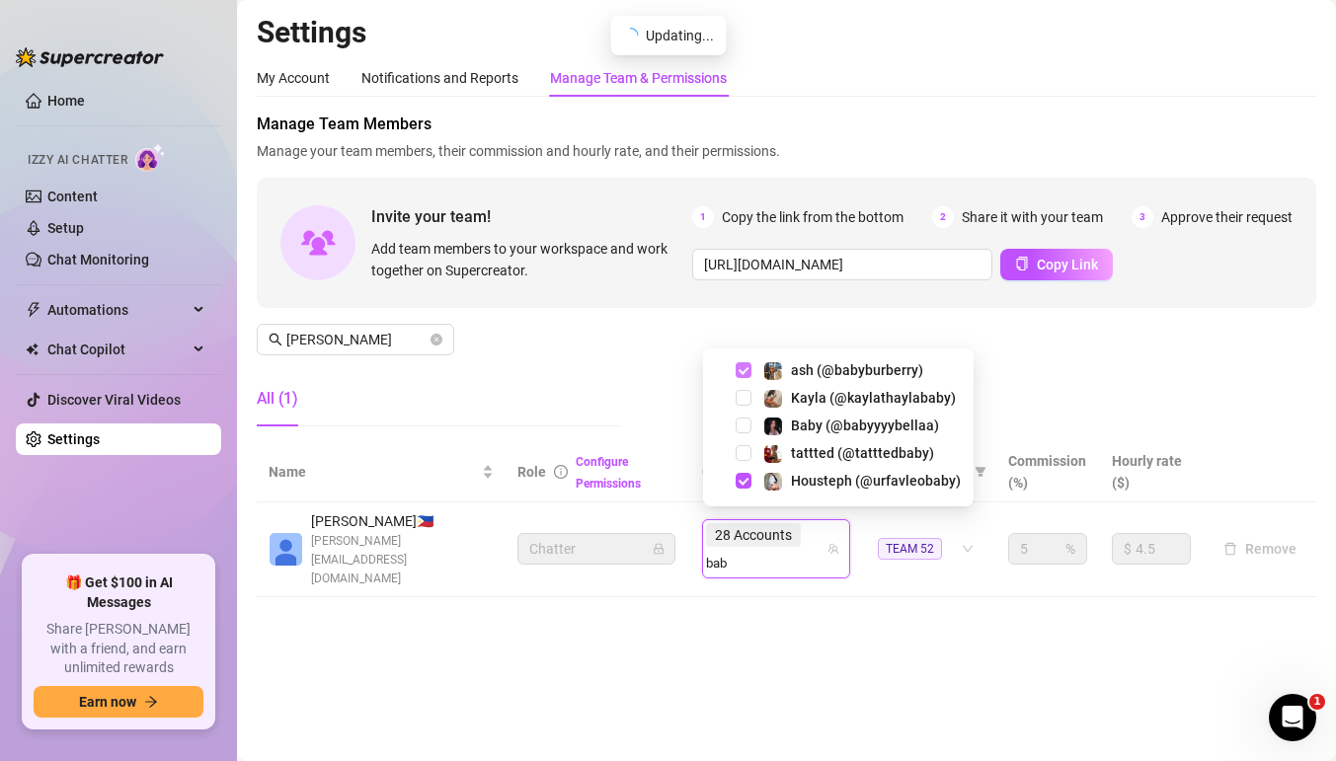
click at [747, 365] on span "Select tree node" at bounding box center [744, 370] width 16 height 16
click at [733, 551] on input "search" at bounding box center [719, 563] width 27 height 24
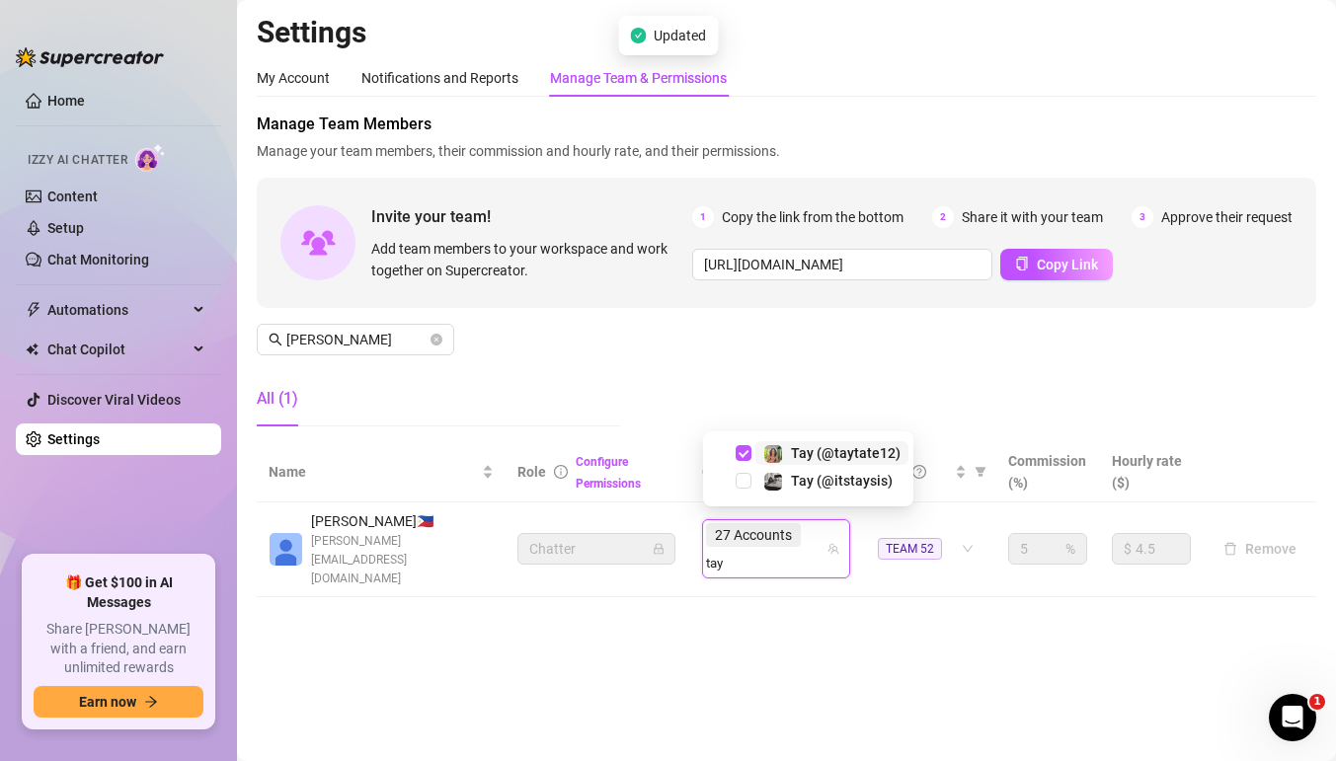
type input "tayt"
click at [741, 475] on span "Select tree node" at bounding box center [744, 481] width 16 height 16
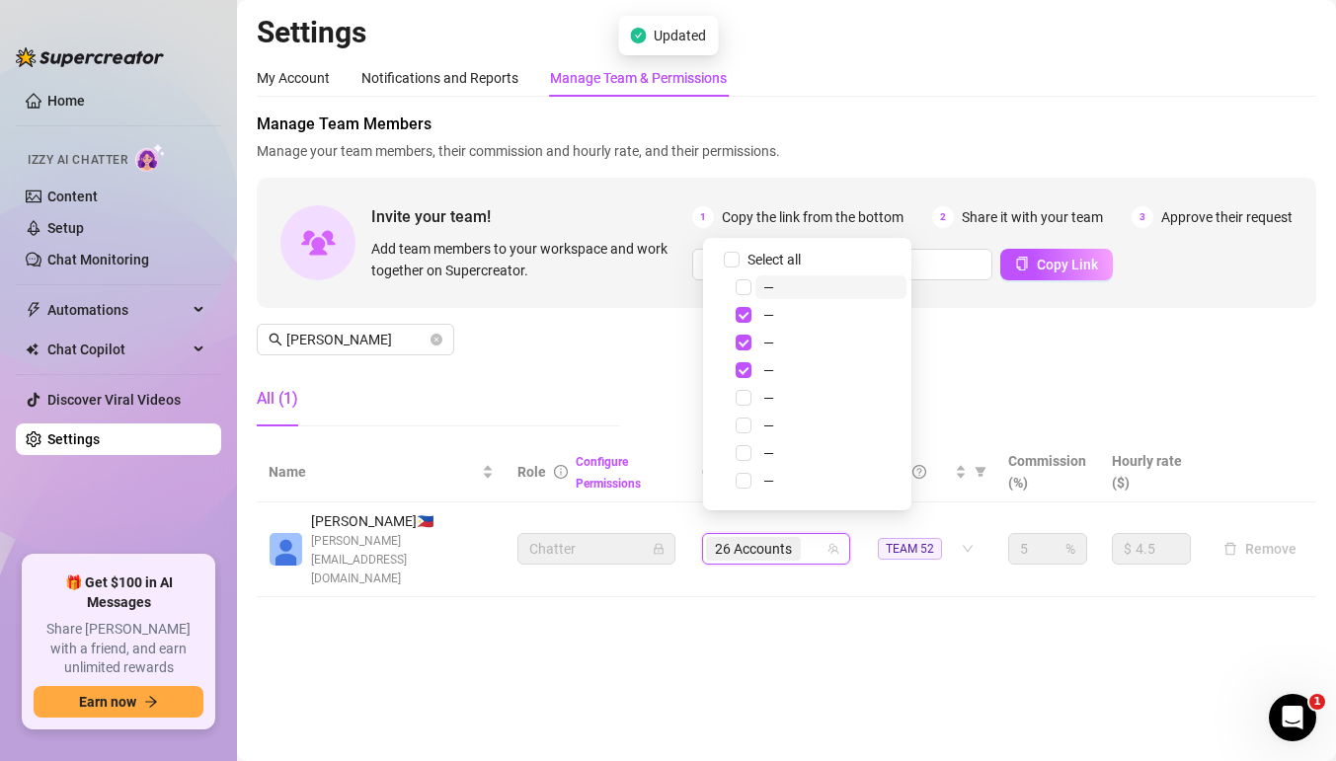
click at [809, 537] on input "search" at bounding box center [807, 549] width 4 height 24
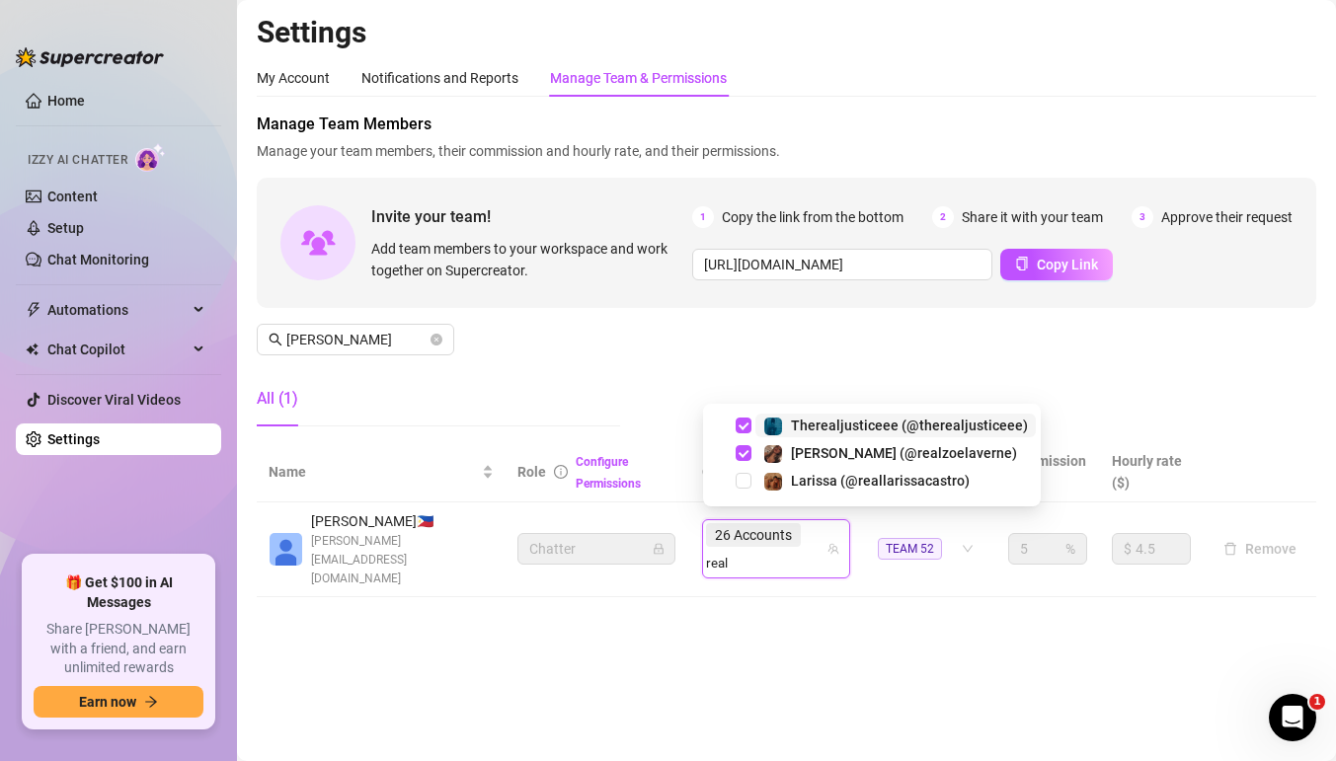
type input "realz"
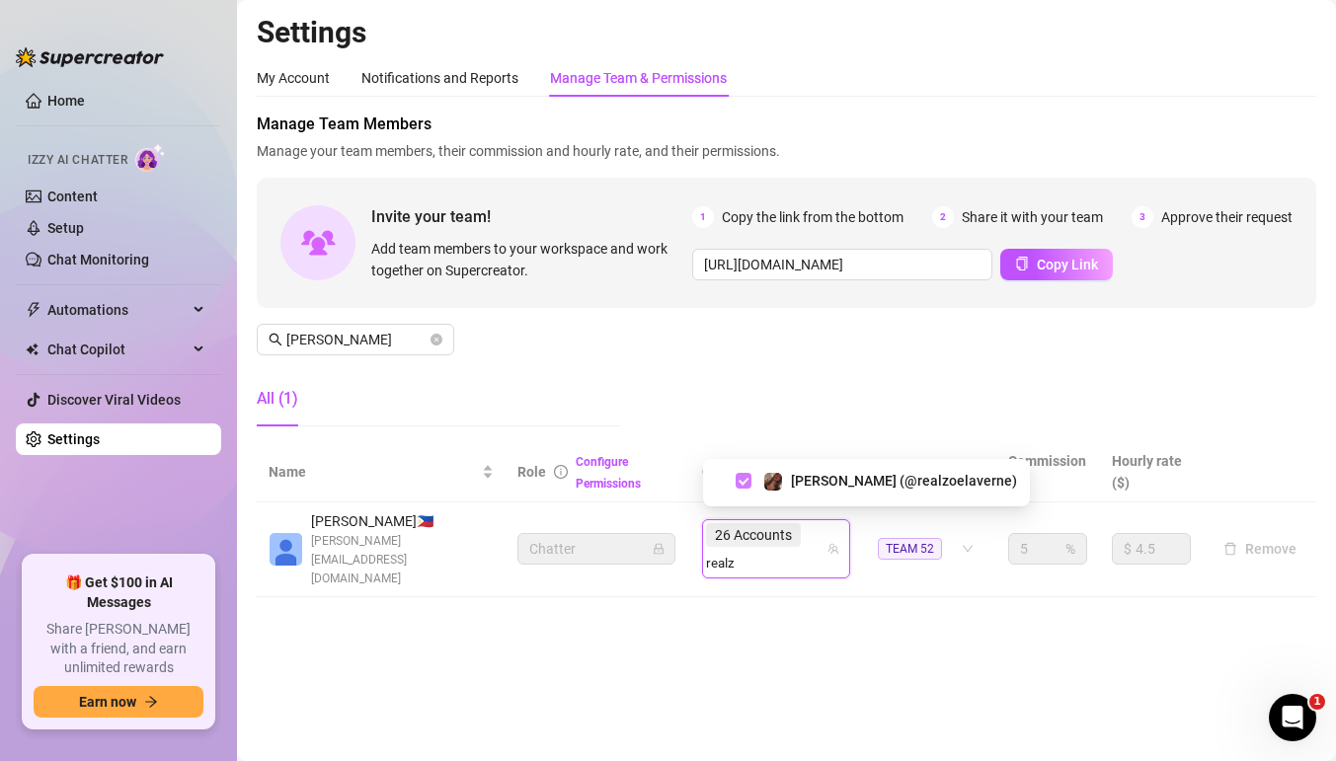
click at [749, 475] on span "Select tree node" at bounding box center [744, 481] width 16 height 16
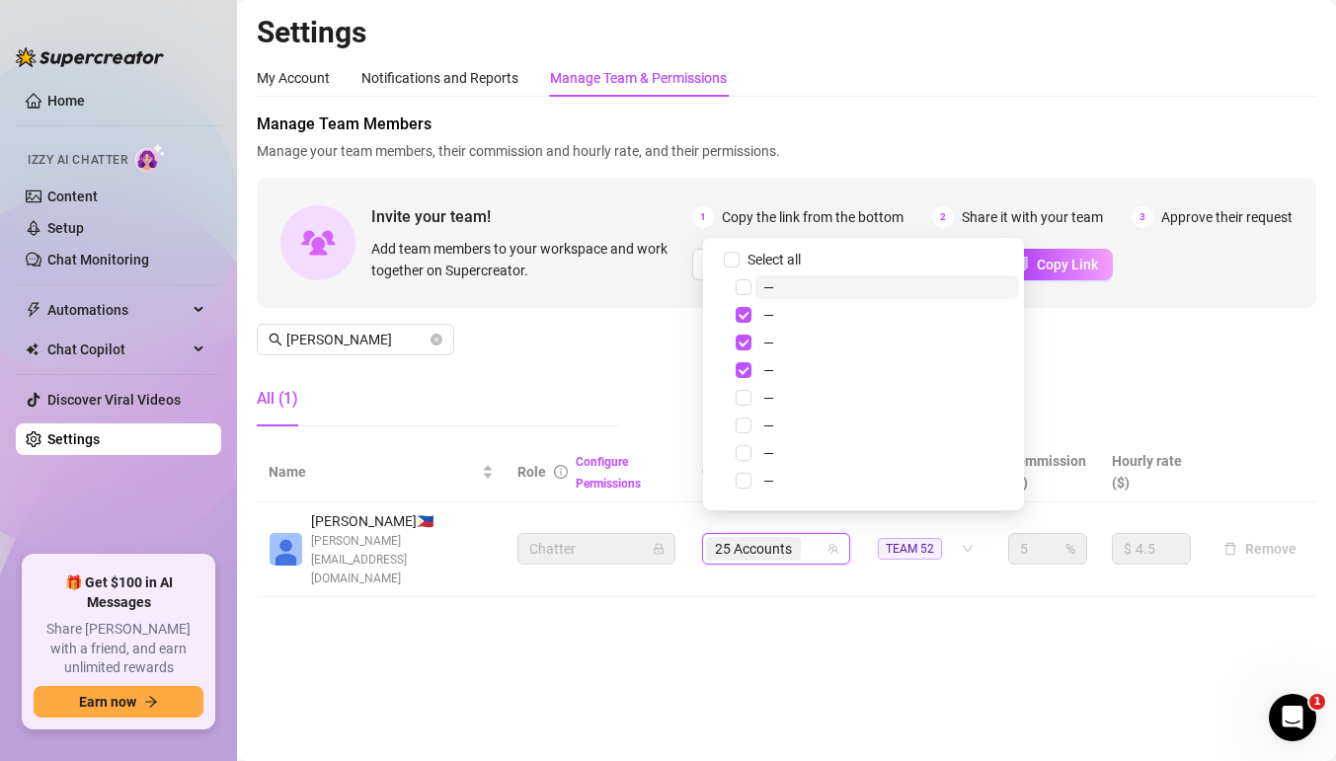
click at [805, 535] on div "25 Accounts" at bounding box center [755, 549] width 99 height 28
click at [826, 535] on div "25 Accounts" at bounding box center [765, 549] width 119 height 28
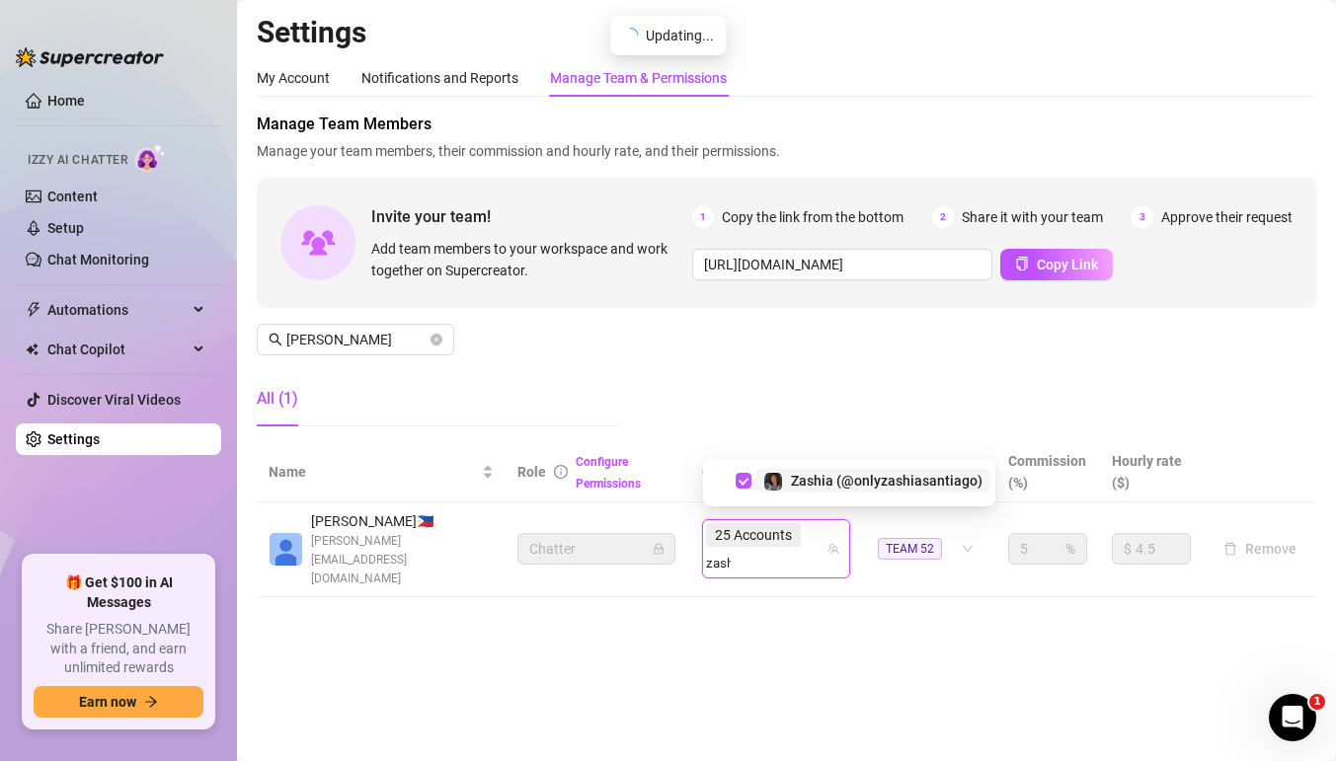
type input "zashi"
click at [748, 481] on span "Select tree node" at bounding box center [744, 481] width 16 height 16
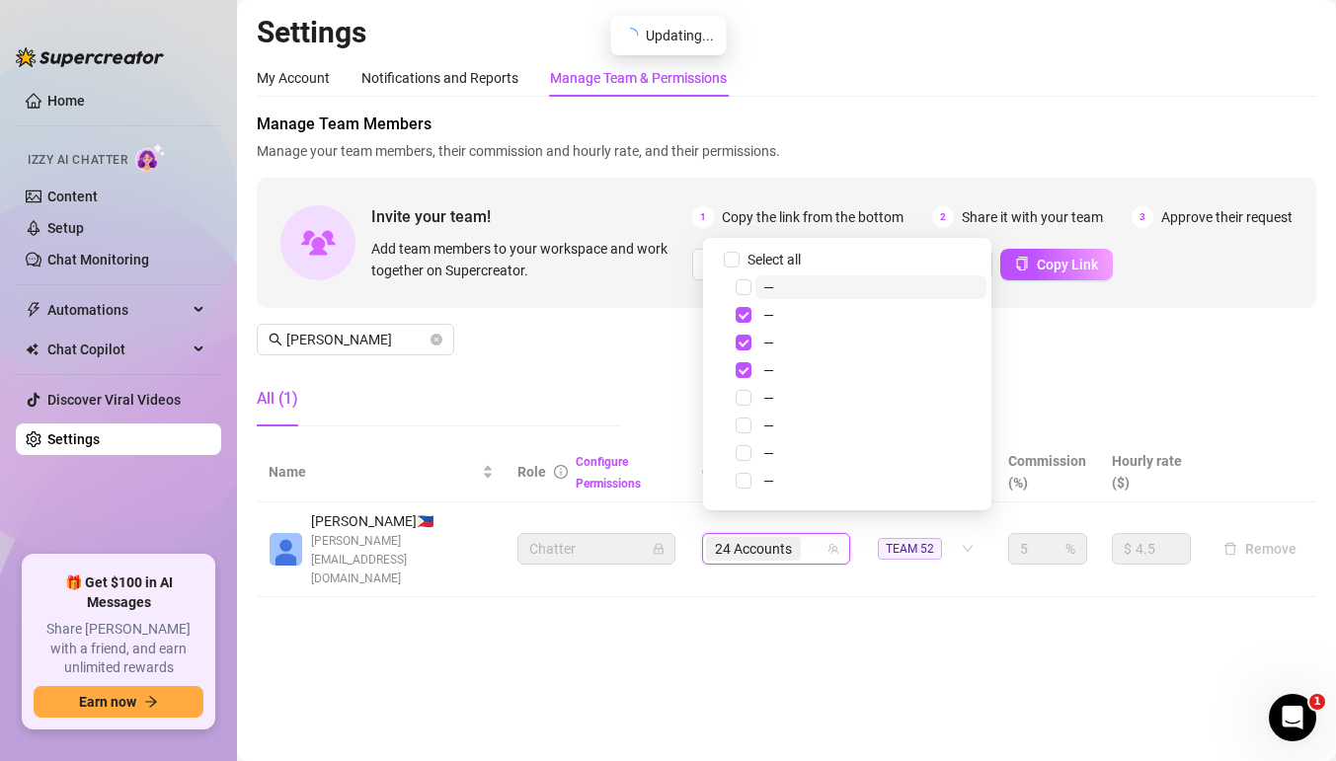
click at [812, 535] on div "24 Accounts" at bounding box center [765, 549] width 119 height 28
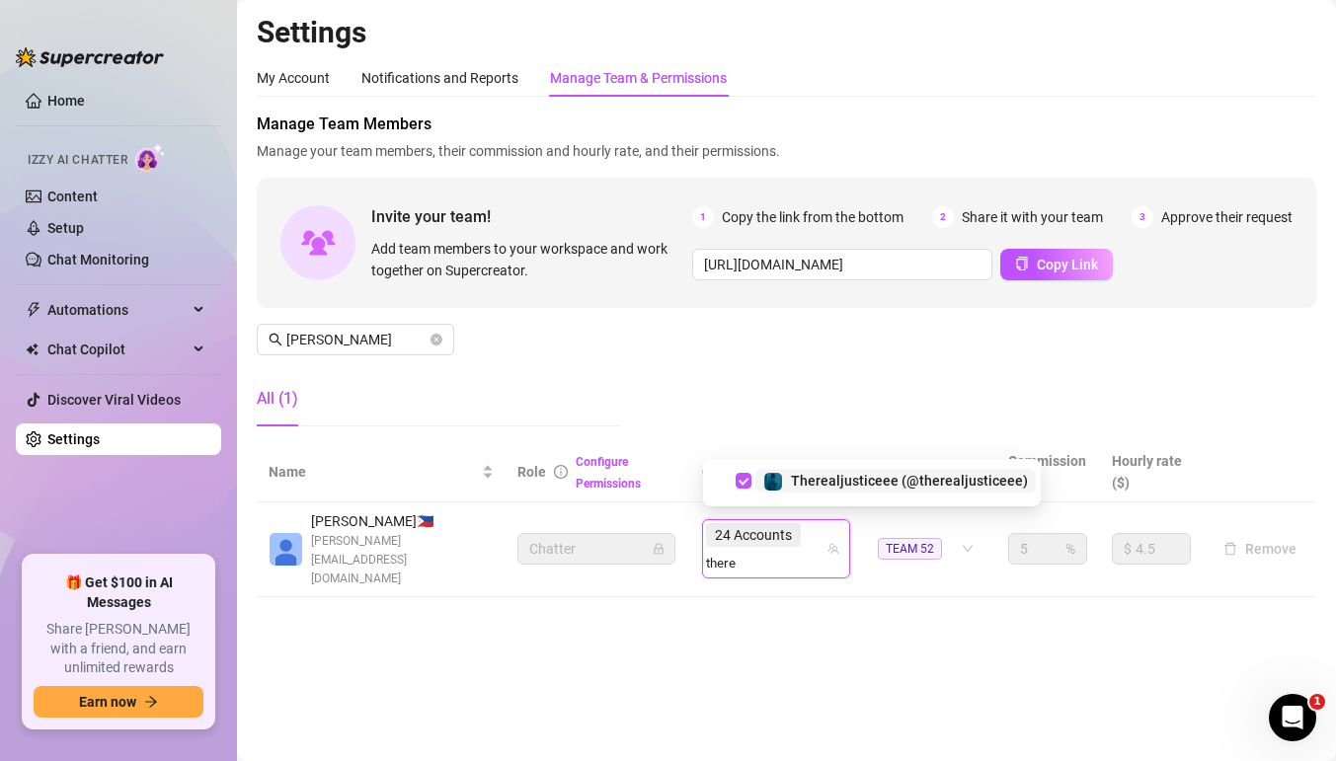
type input "therea"
click at [748, 473] on span "Select tree node" at bounding box center [744, 481] width 16 height 16
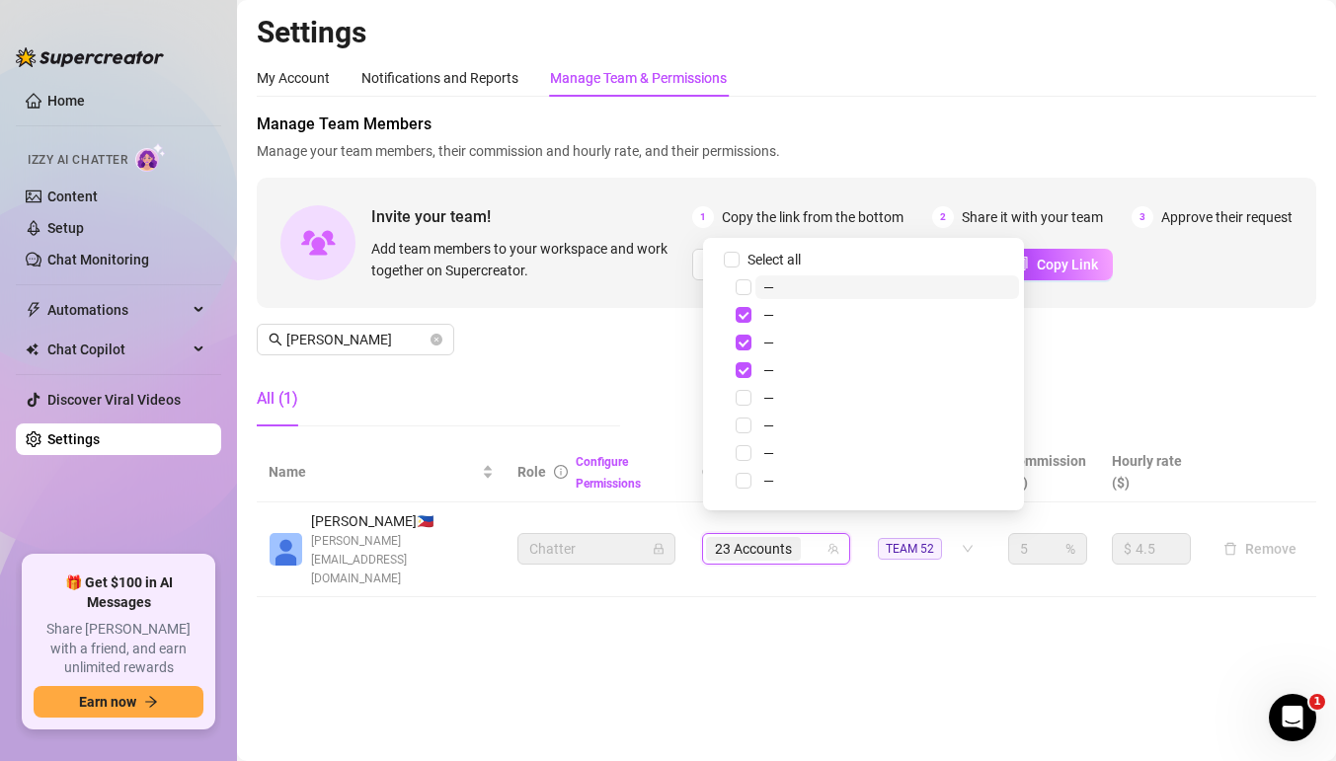
click at [814, 535] on div "23 Accounts" at bounding box center [765, 549] width 119 height 28
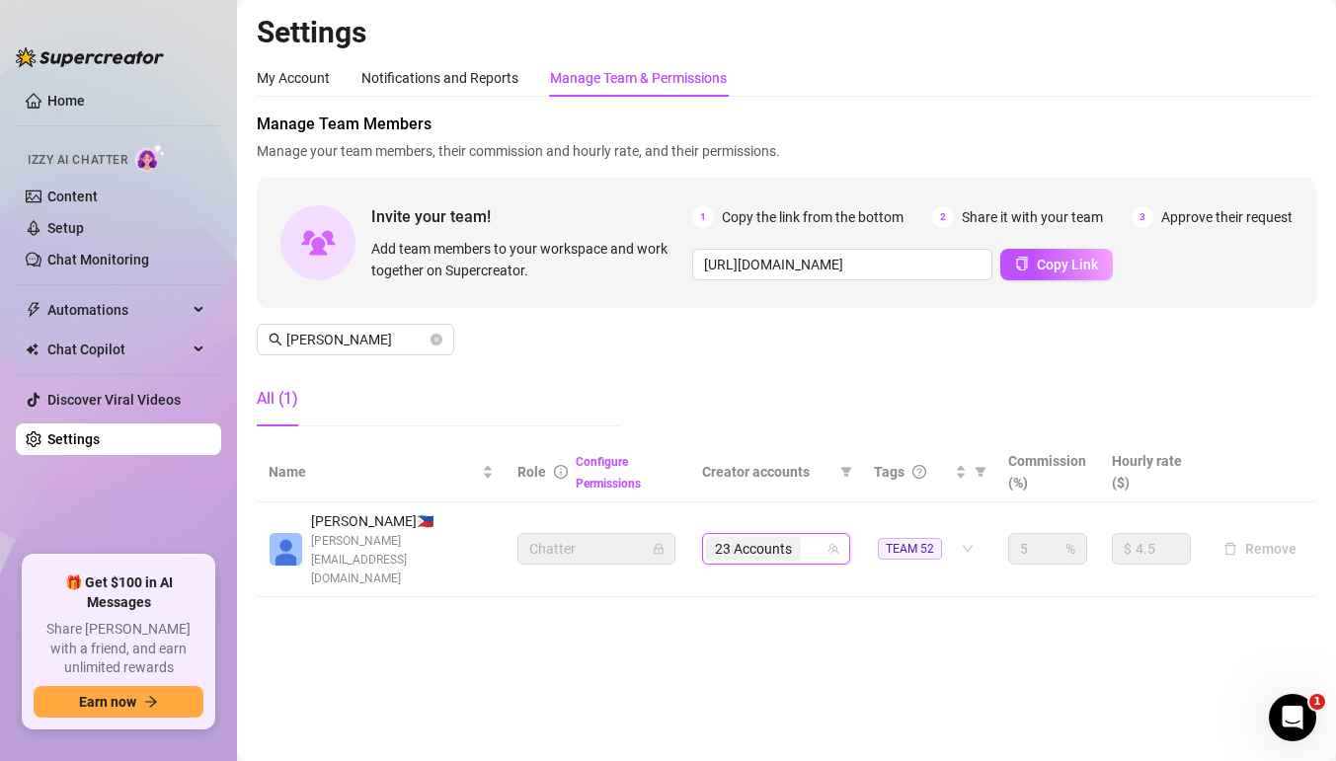
click at [821, 535] on div "23 Accounts" at bounding box center [765, 549] width 119 height 28
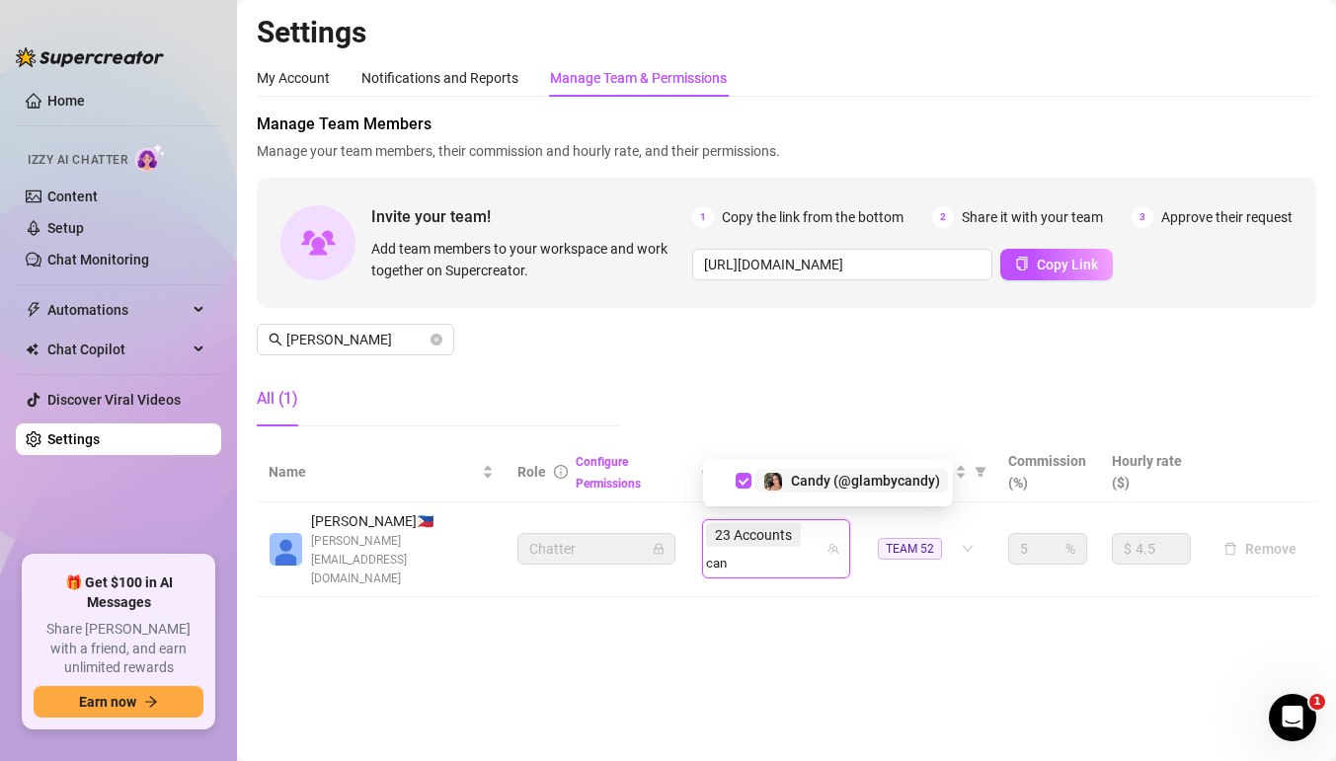
type input "cand"
click at [743, 482] on span "Select tree node" at bounding box center [744, 481] width 16 height 16
click at [824, 534] on div "23 Accounts cand" at bounding box center [765, 548] width 119 height 55
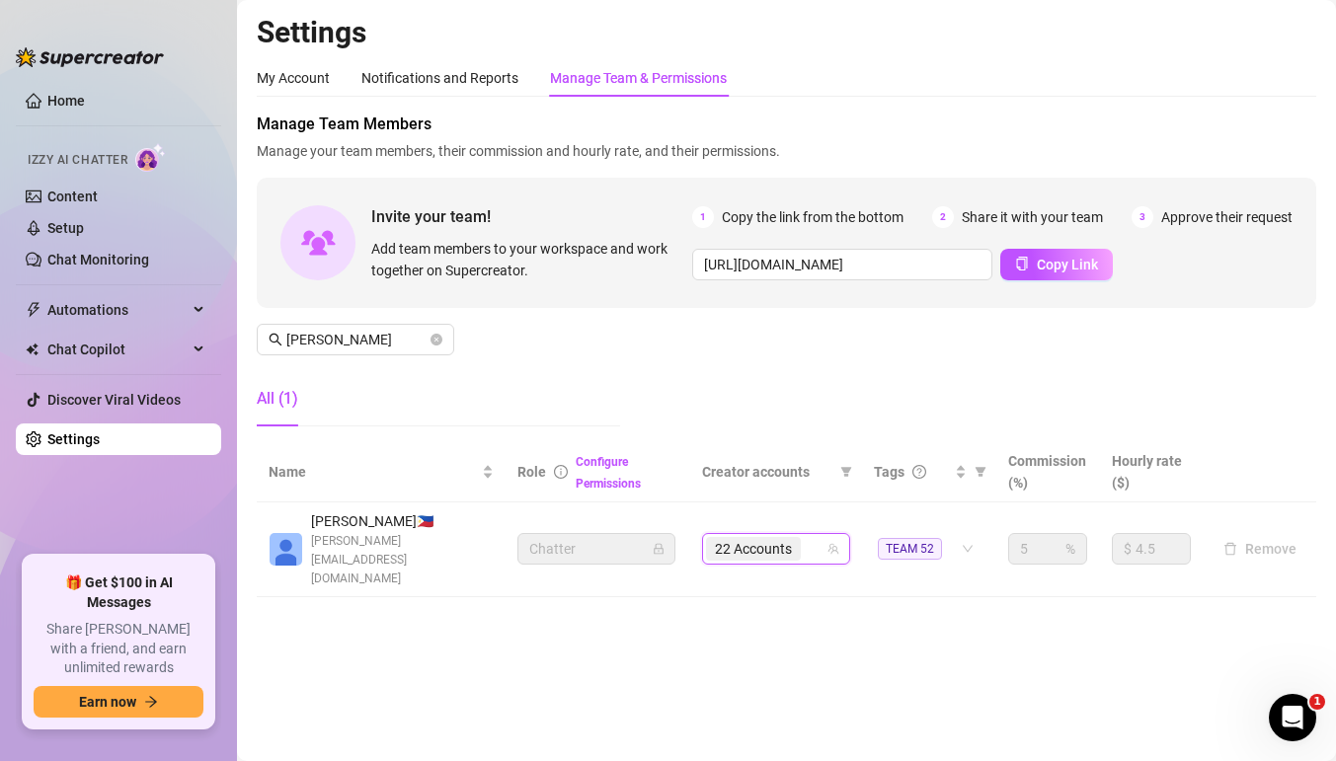
click at [824, 535] on div "22 Accounts" at bounding box center [765, 549] width 119 height 28
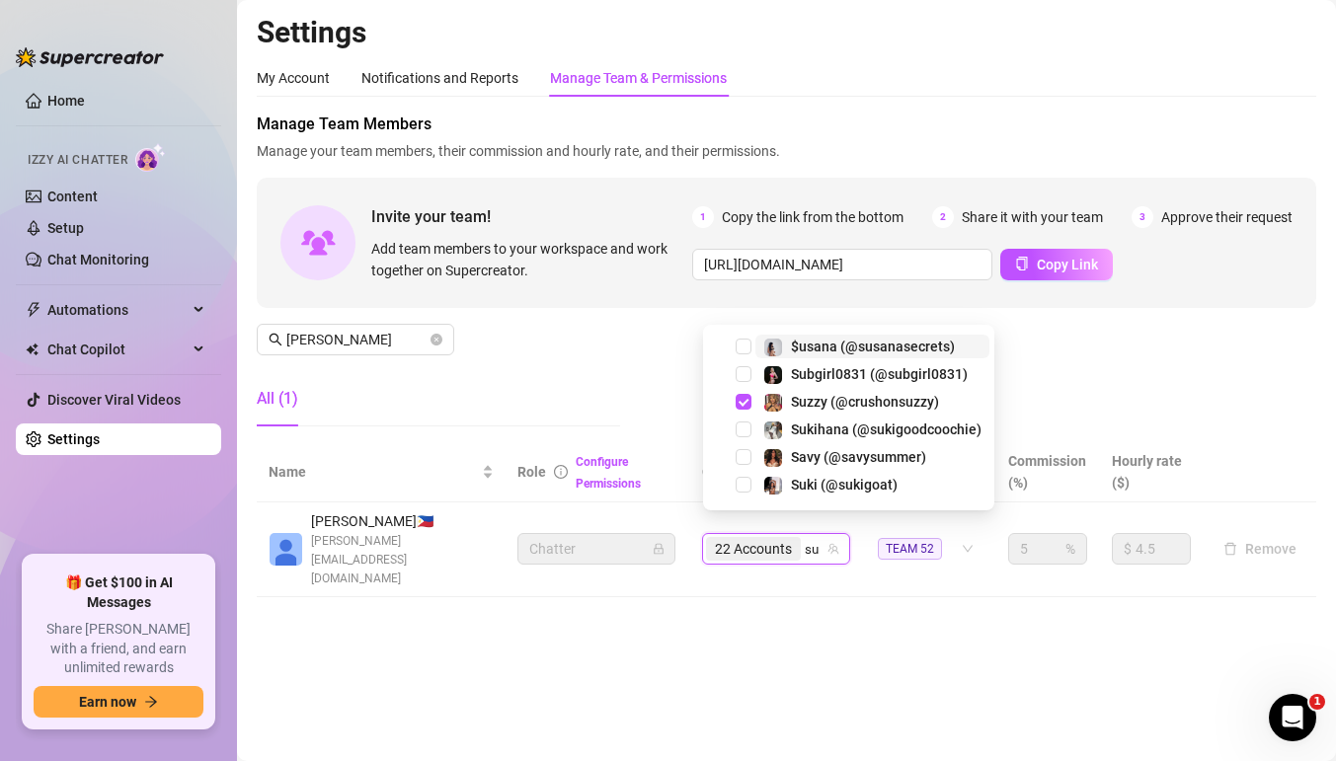
type input "suz"
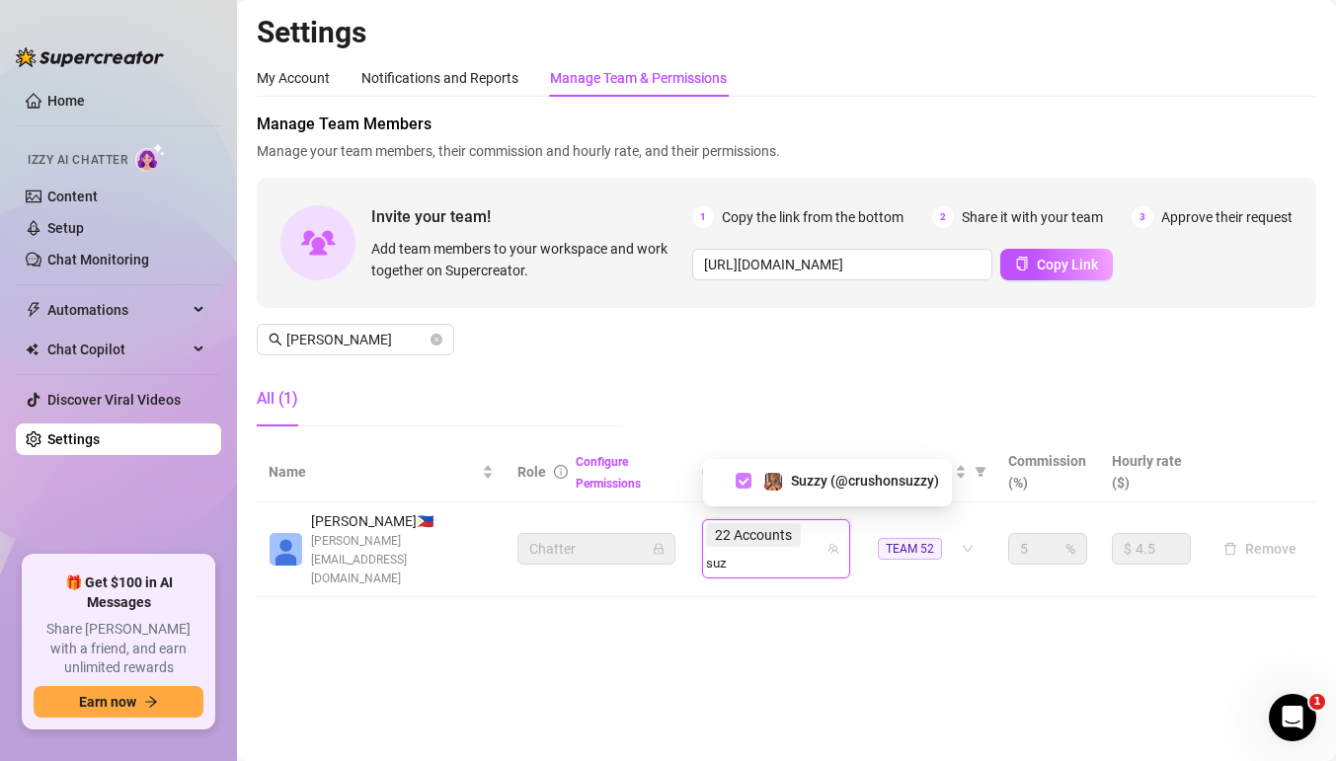
click at [745, 484] on span "Select tree node" at bounding box center [744, 481] width 16 height 16
click at [812, 523] on div "22 Accounts suz" at bounding box center [765, 548] width 119 height 55
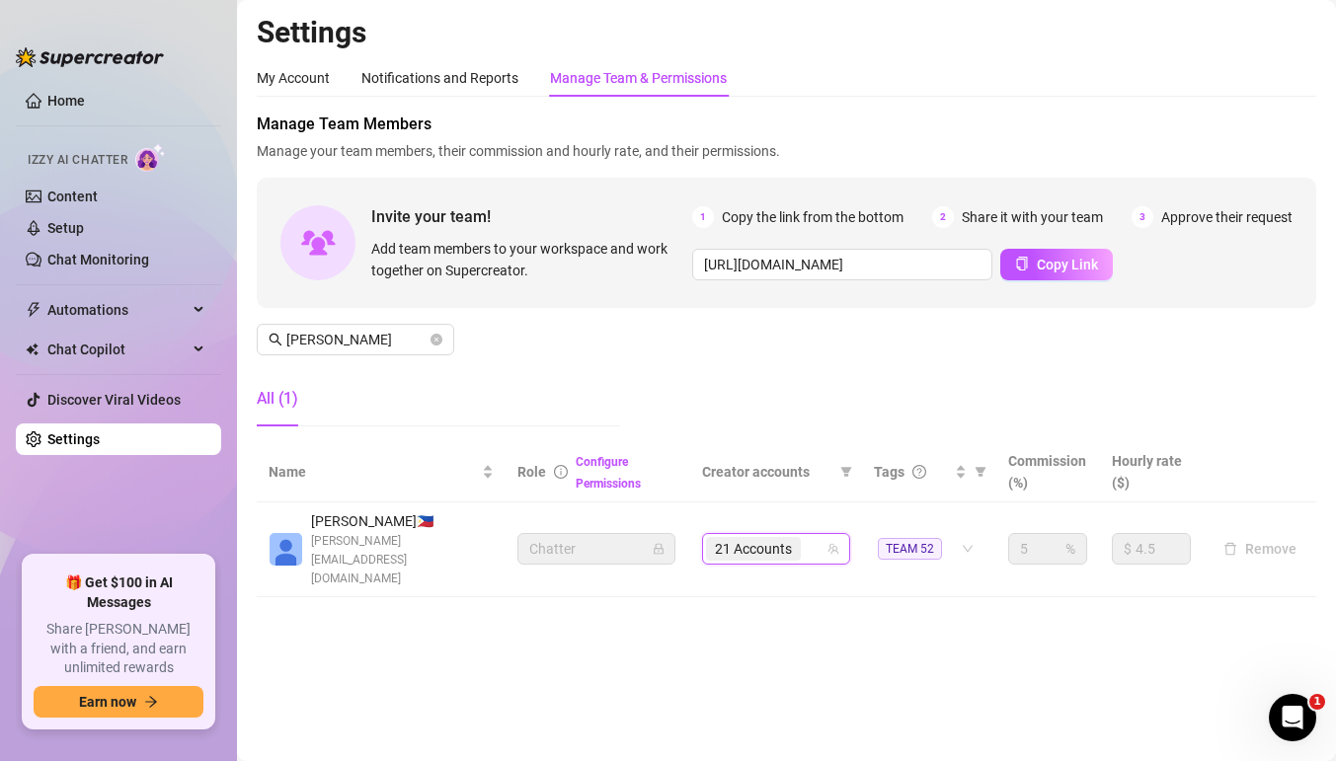
click at [812, 535] on div "21 Accounts" at bounding box center [765, 549] width 119 height 28
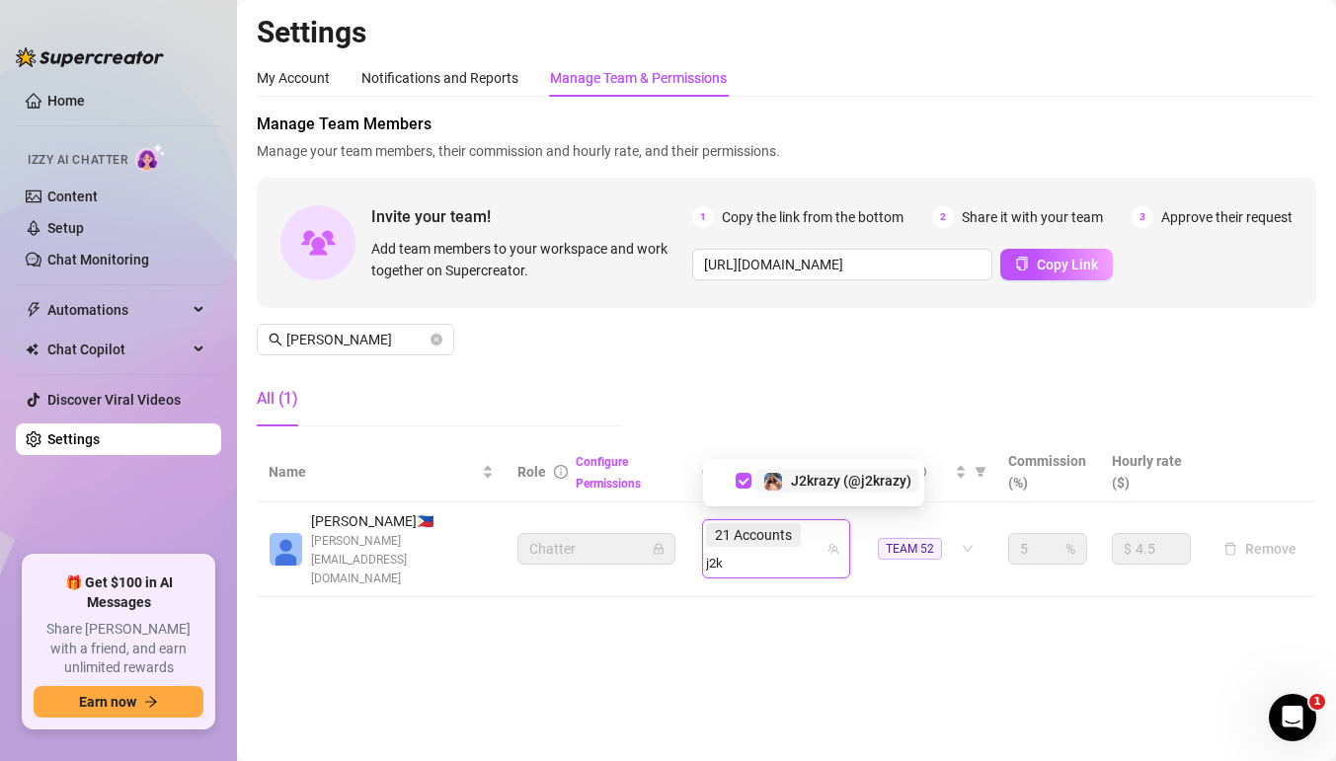
type input "j2kr"
click at [744, 482] on span "Select tree node" at bounding box center [744, 481] width 16 height 16
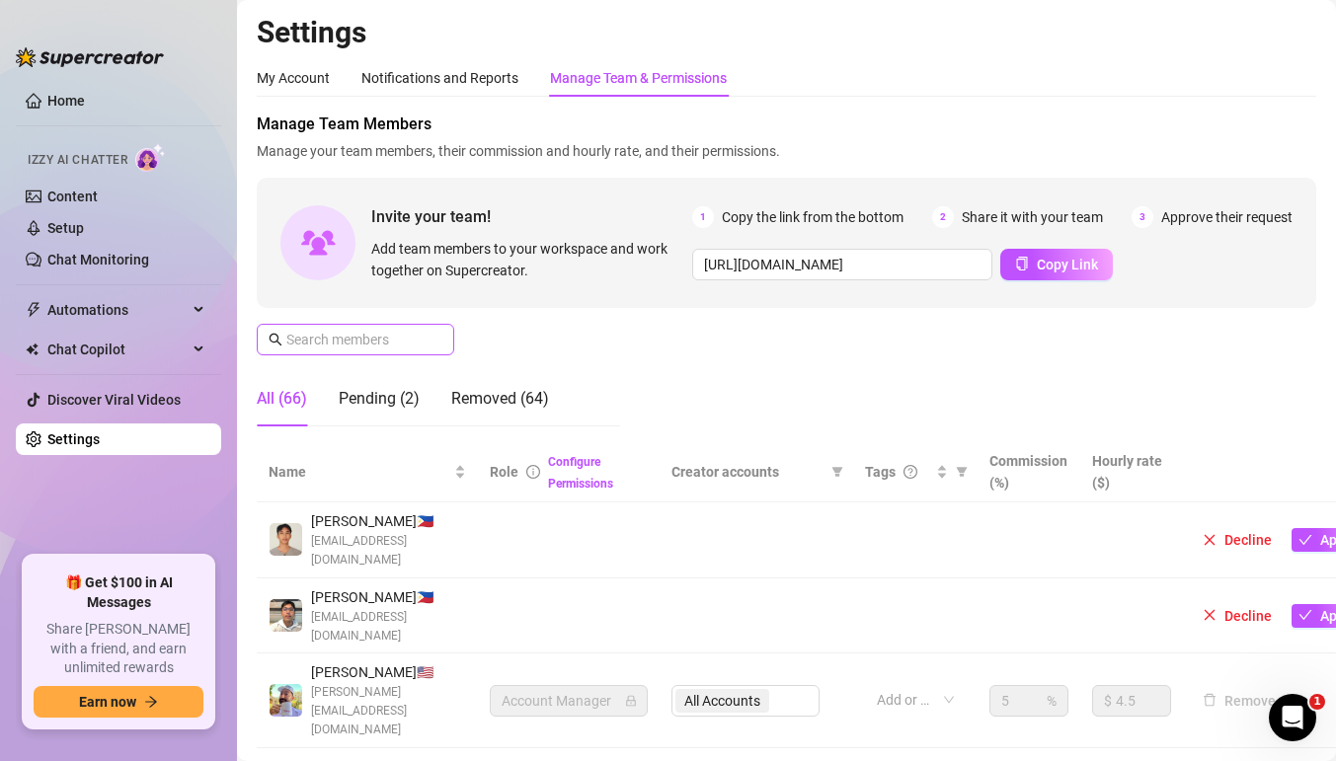
click at [449, 340] on span at bounding box center [356, 340] width 198 height 32
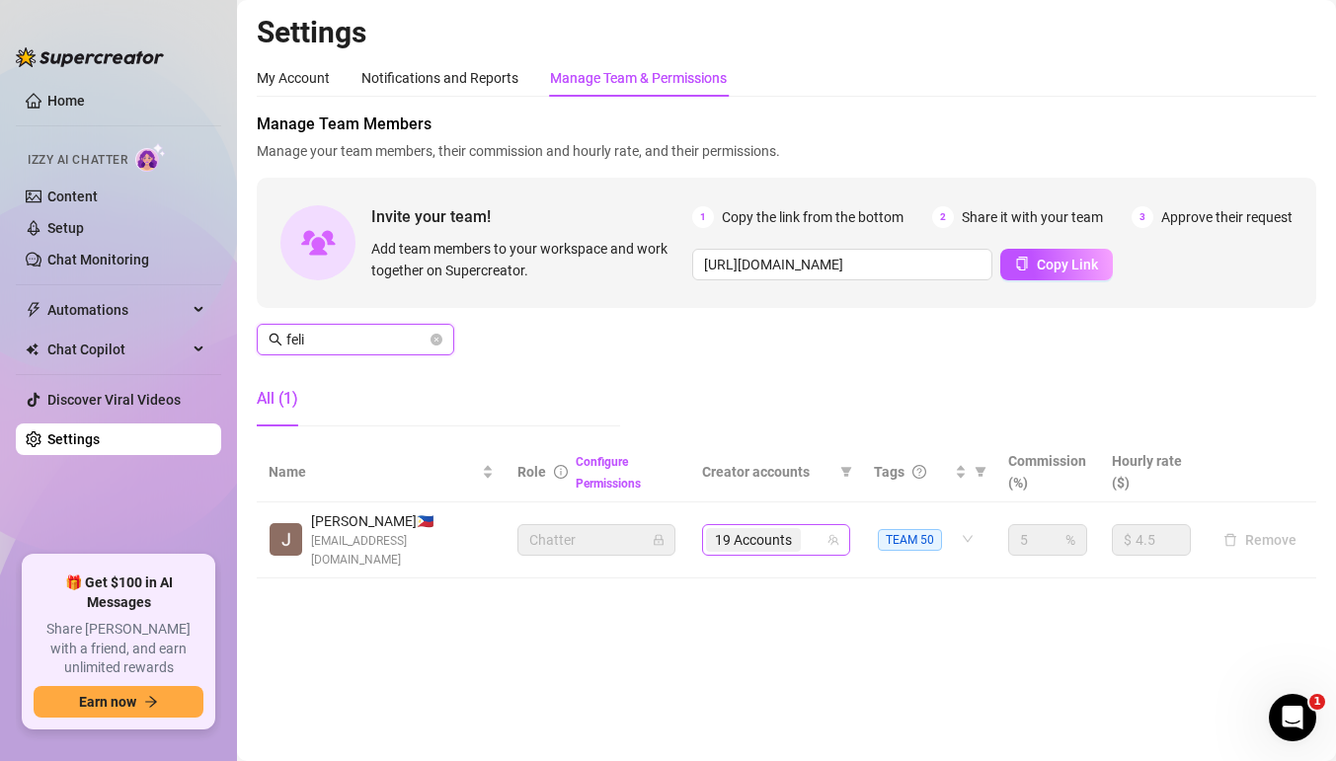
click at [814, 537] on div "19 Accounts" at bounding box center [765, 540] width 119 height 28
type input "feli"
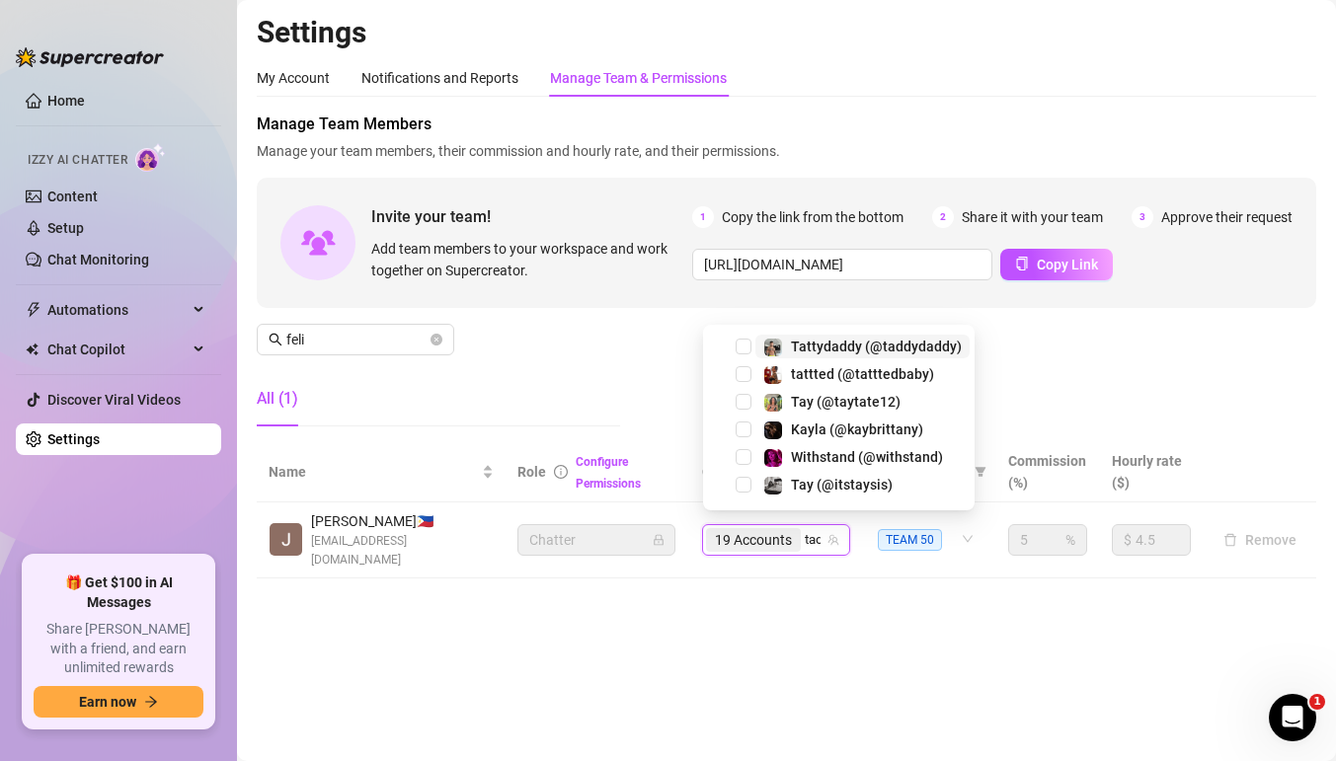
type input "[PERSON_NAME]"
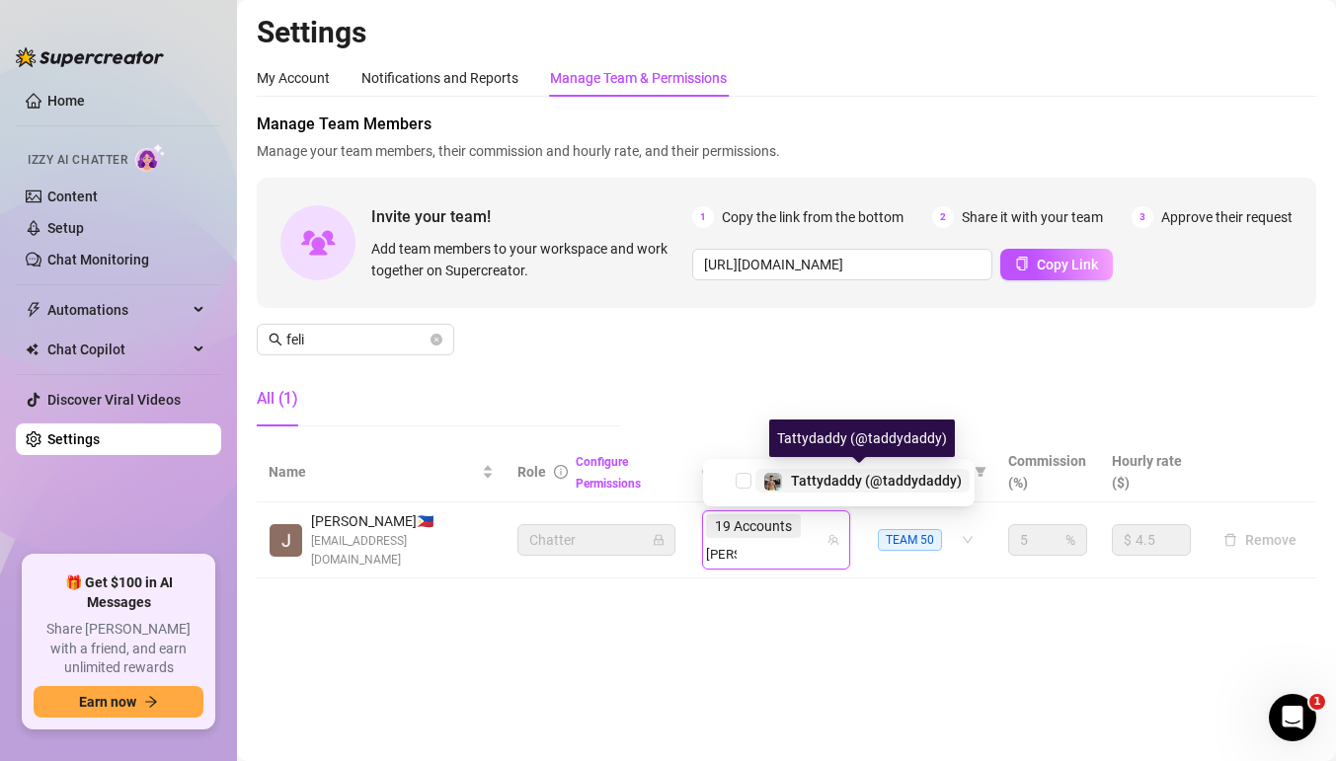
click at [827, 488] on div "Tattydaddy (@taddydaddy)" at bounding box center [876, 481] width 171 height 24
